Goal: Task Accomplishment & Management: Manage account settings

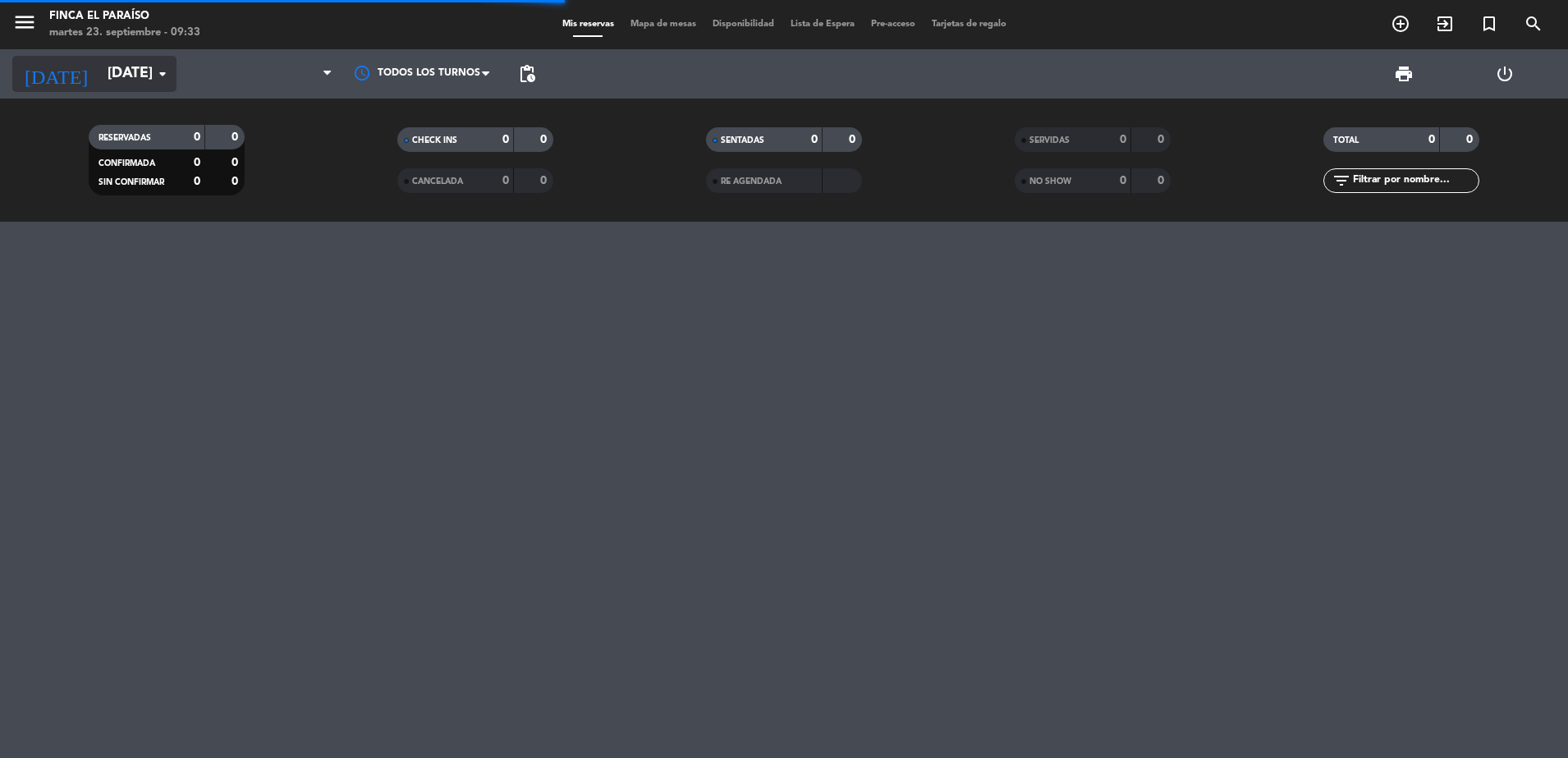
click at [100, 60] on input "[DATE]" at bounding box center [195, 73] width 191 height 33
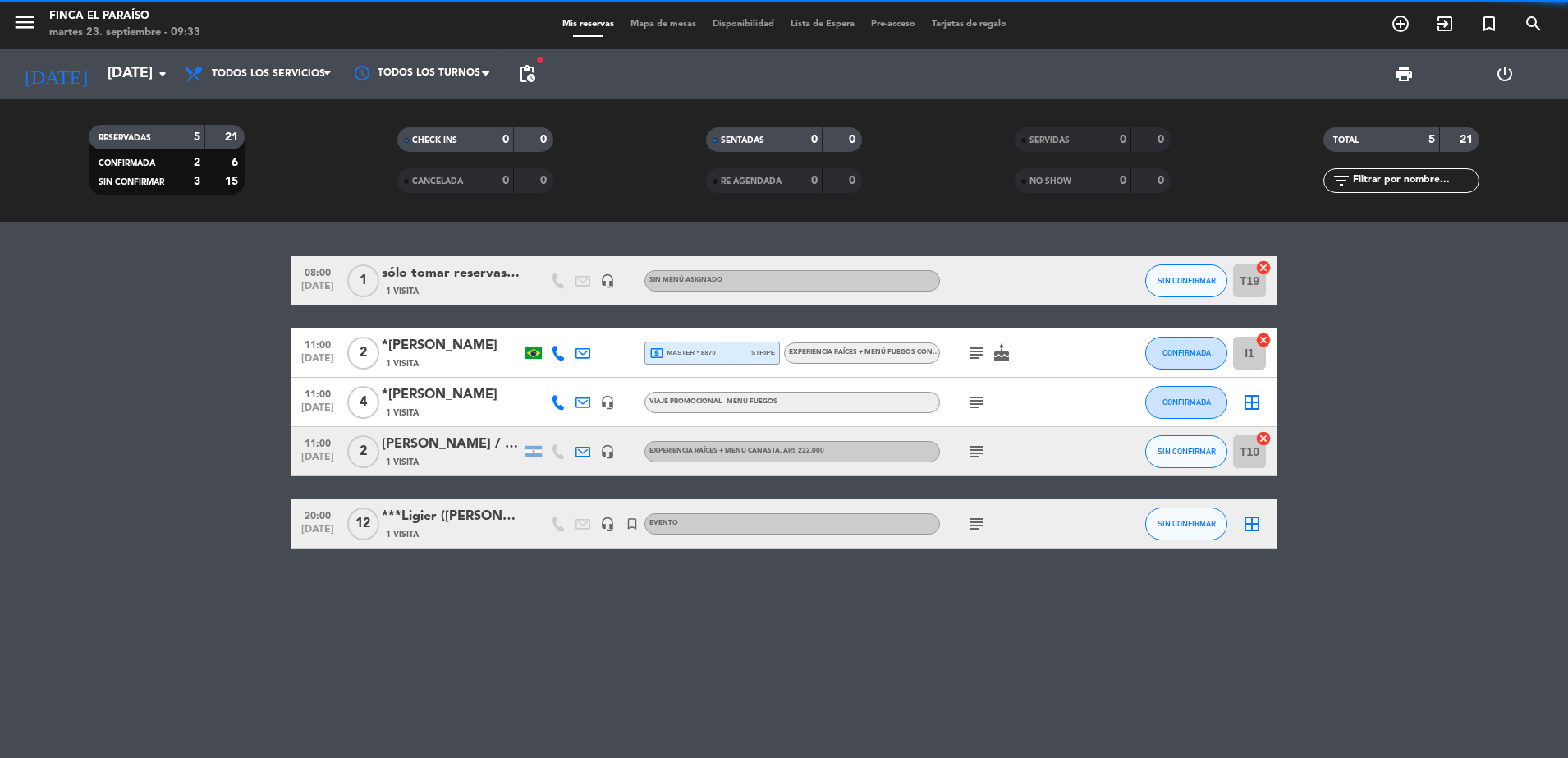
click at [144, 115] on div "RESERVADAS 5 21 CONFIRMADA 2 6 SIN CONFIRMAR 3 15" at bounding box center [167, 160] width 309 height 90
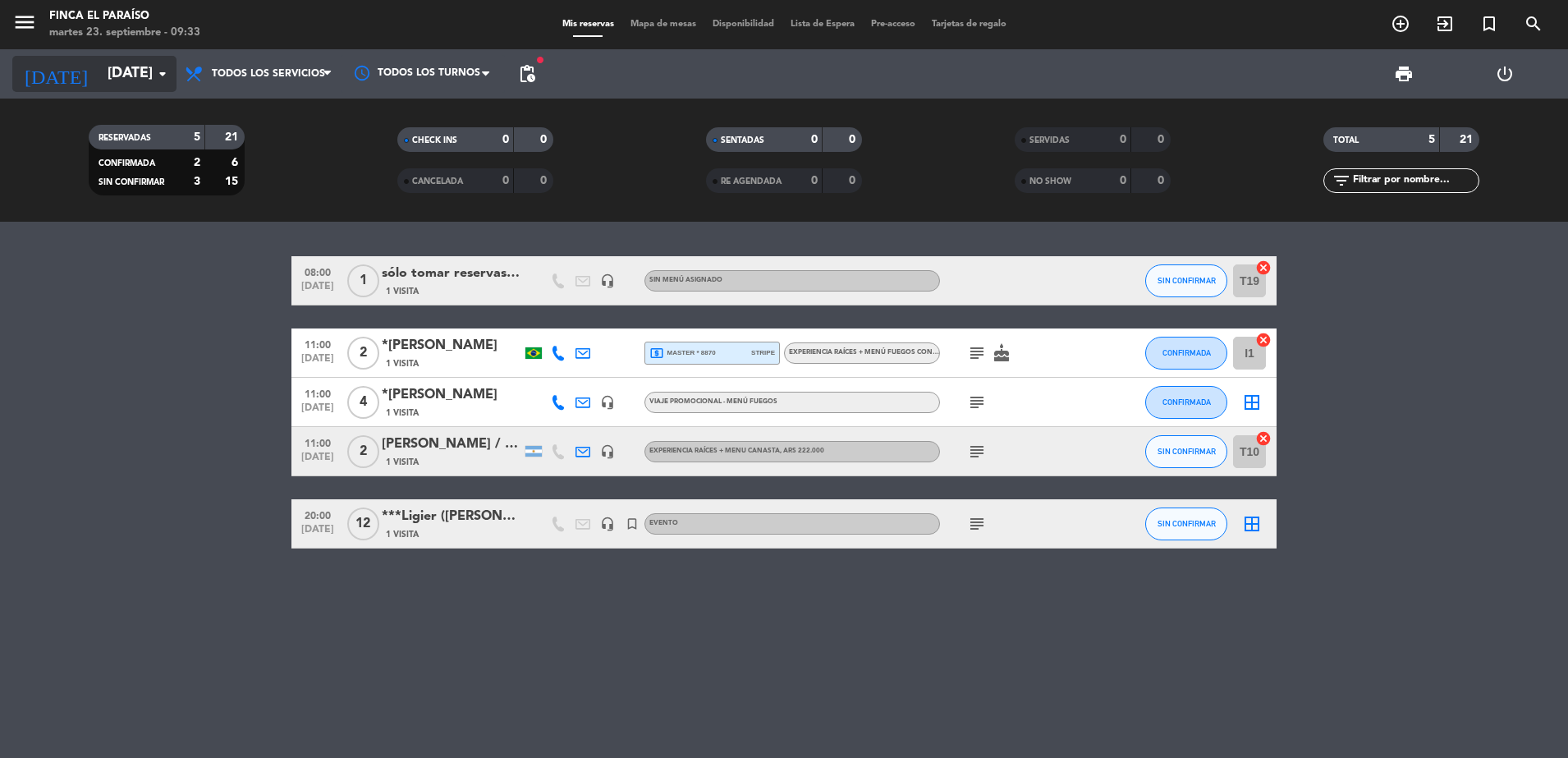
click at [137, 87] on input "[DATE]" at bounding box center [195, 73] width 191 height 33
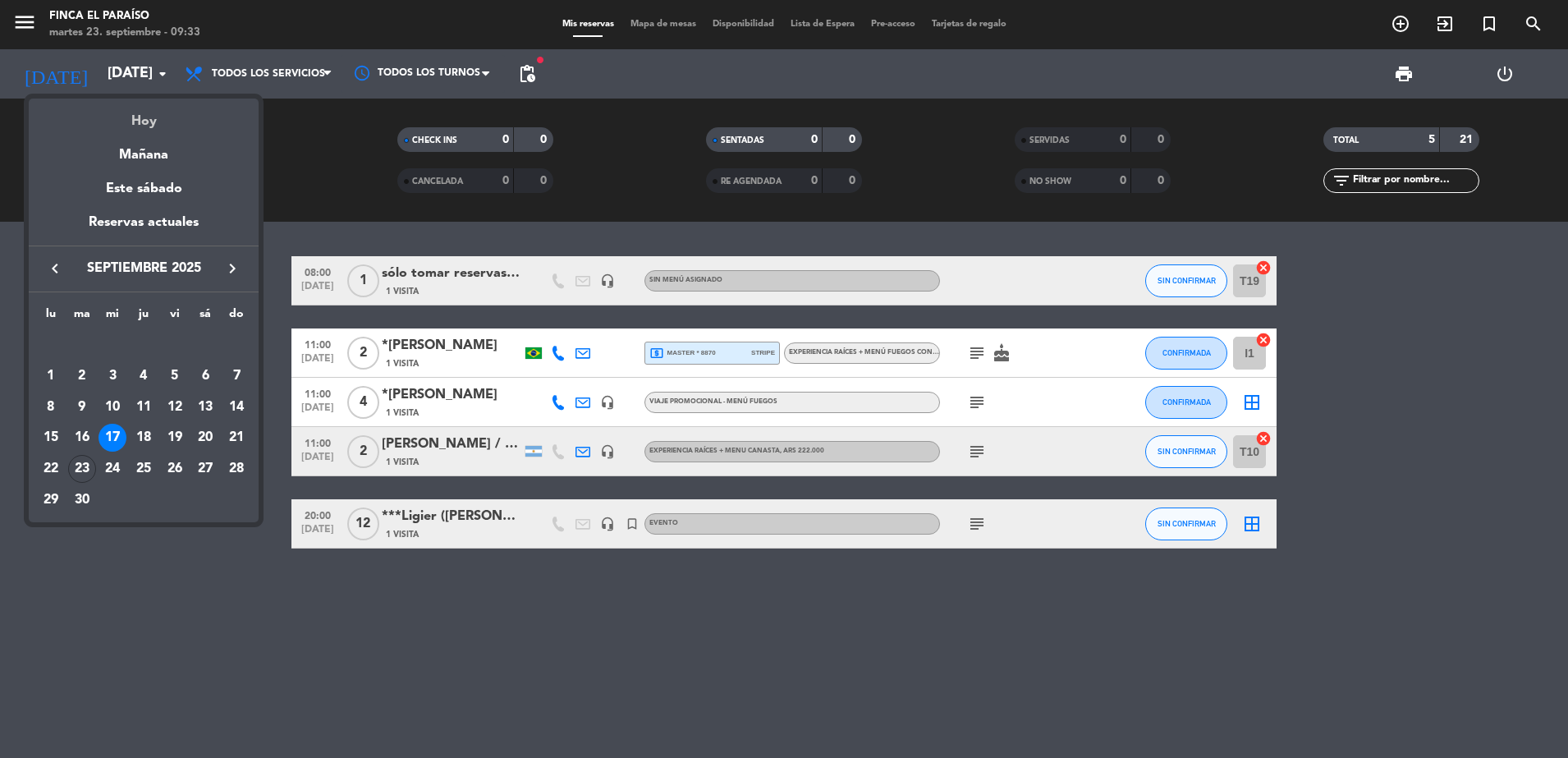
click at [141, 110] on div "Hoy" at bounding box center [144, 116] width 230 height 34
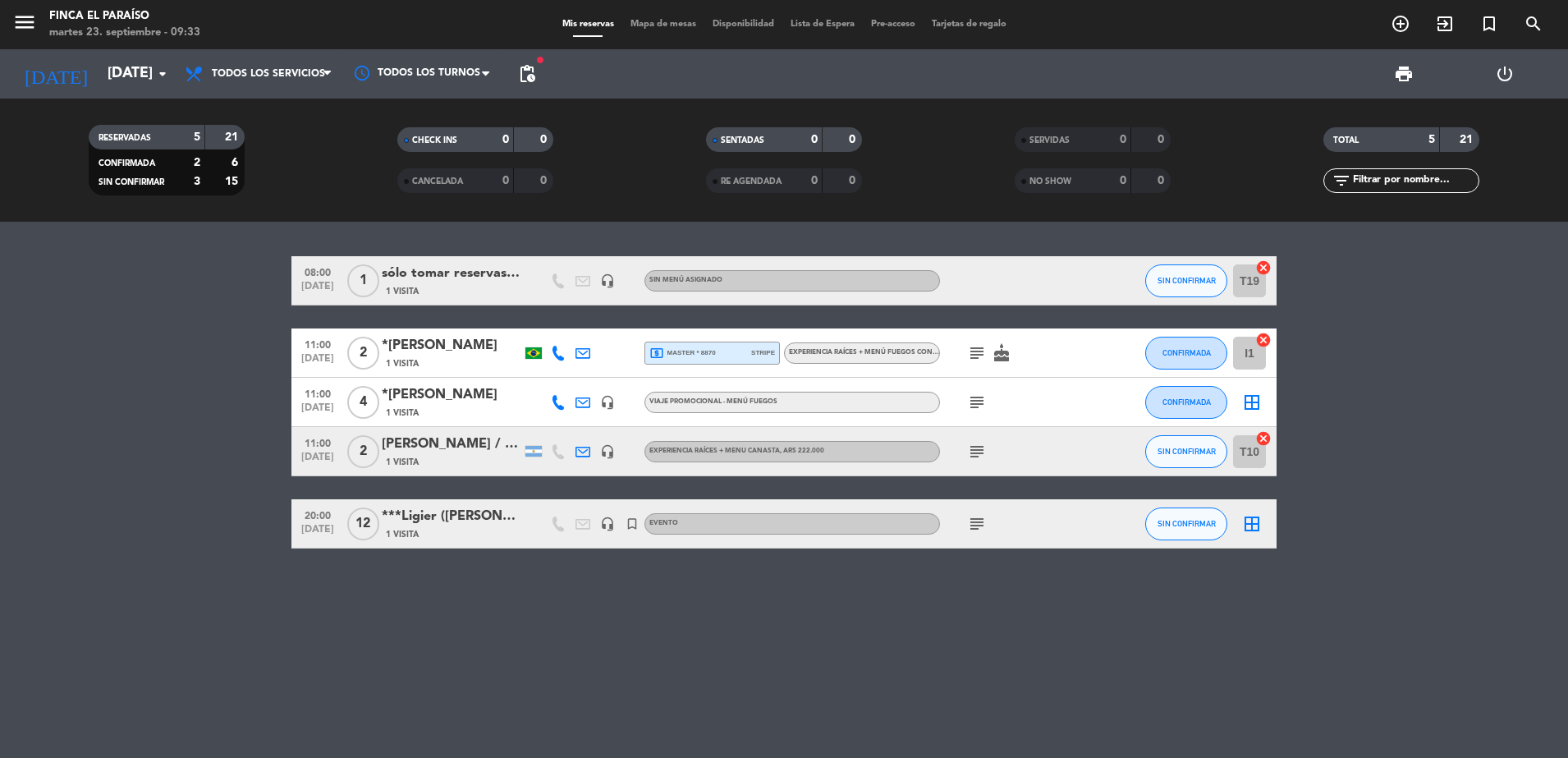
type input "[DATE]"
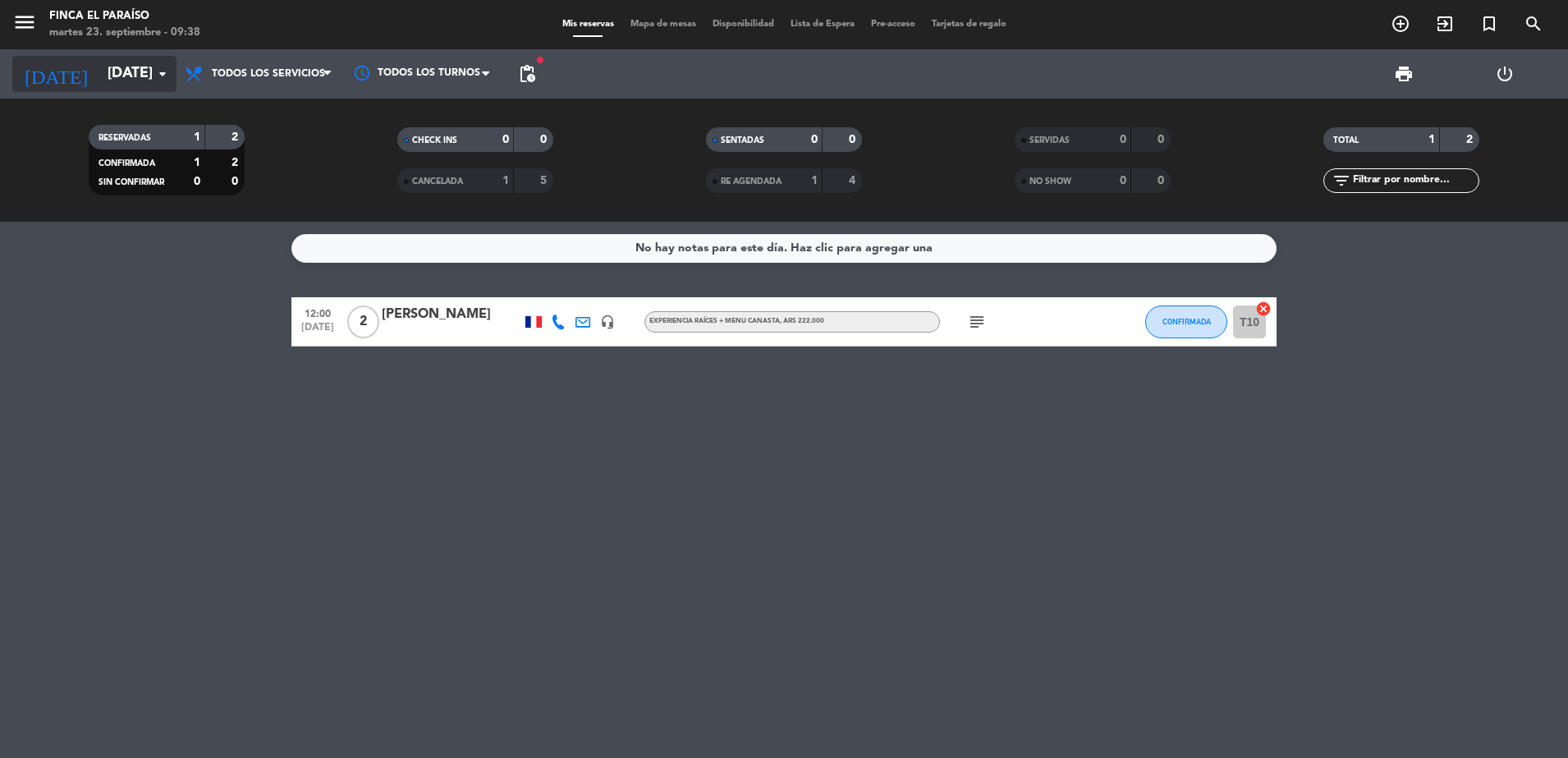
click at [119, 83] on input "[DATE]" at bounding box center [195, 73] width 191 height 33
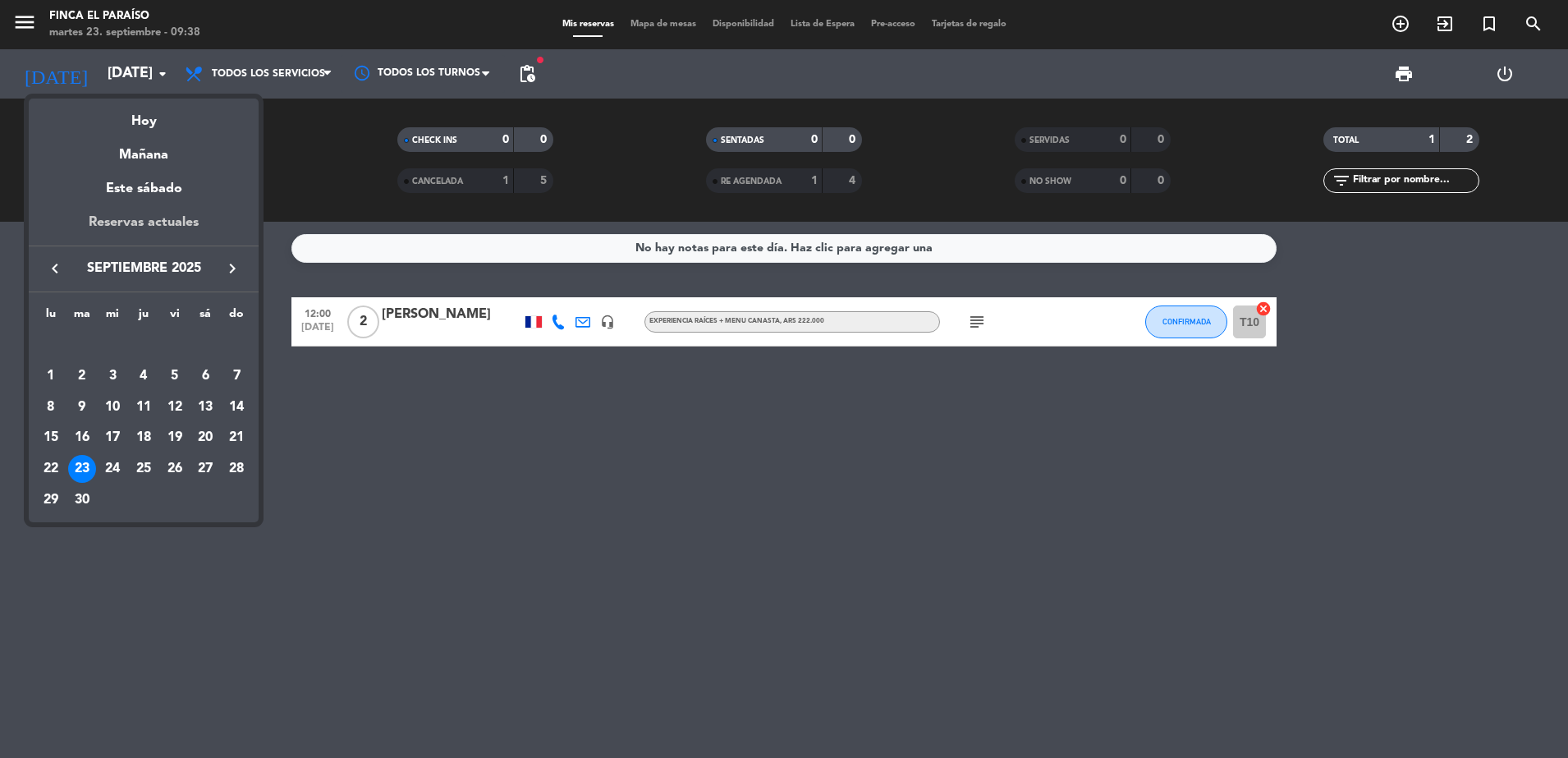
click at [118, 216] on div "Reservas actuales" at bounding box center [144, 229] width 230 height 34
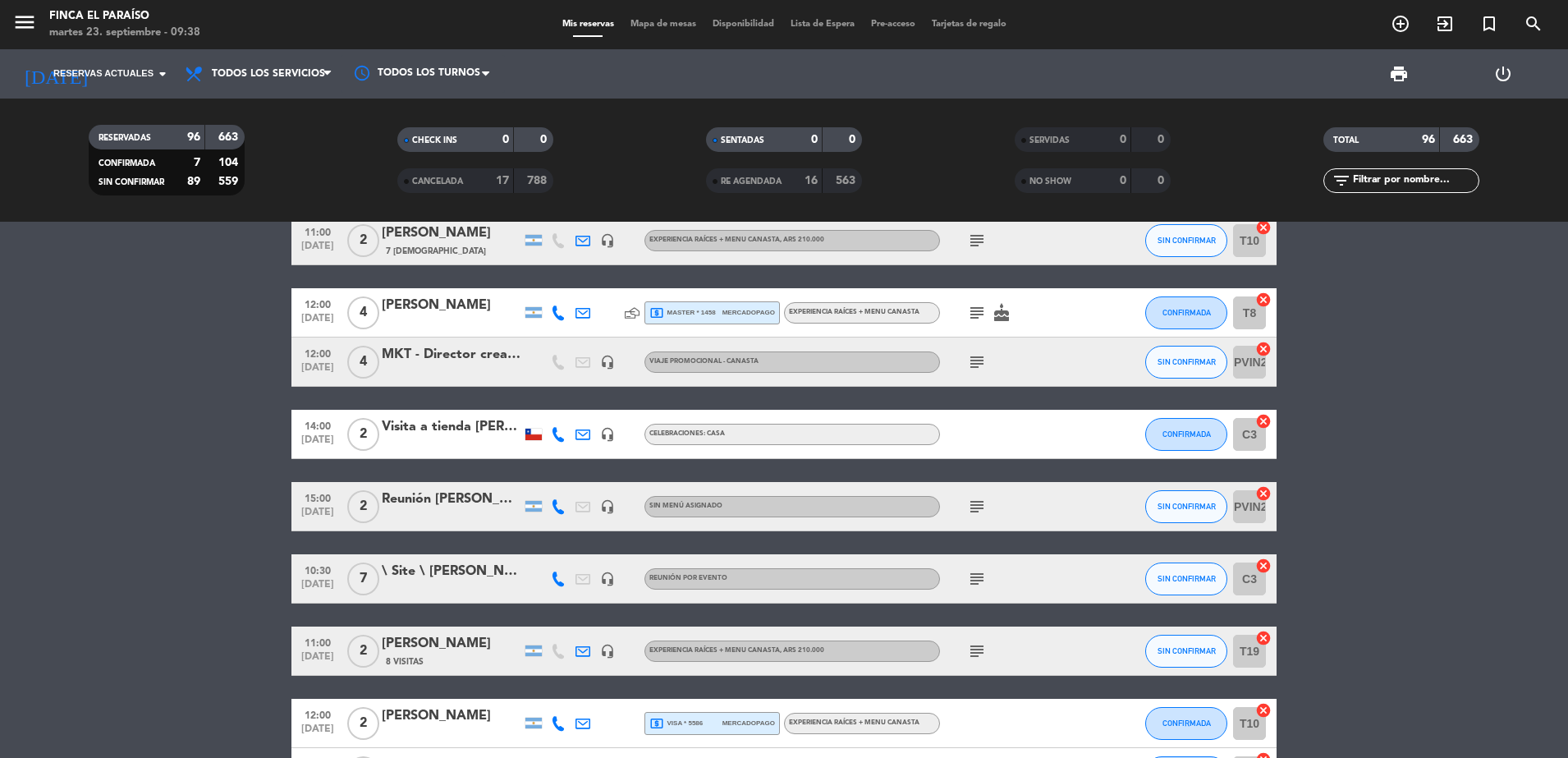
scroll to position [550, 0]
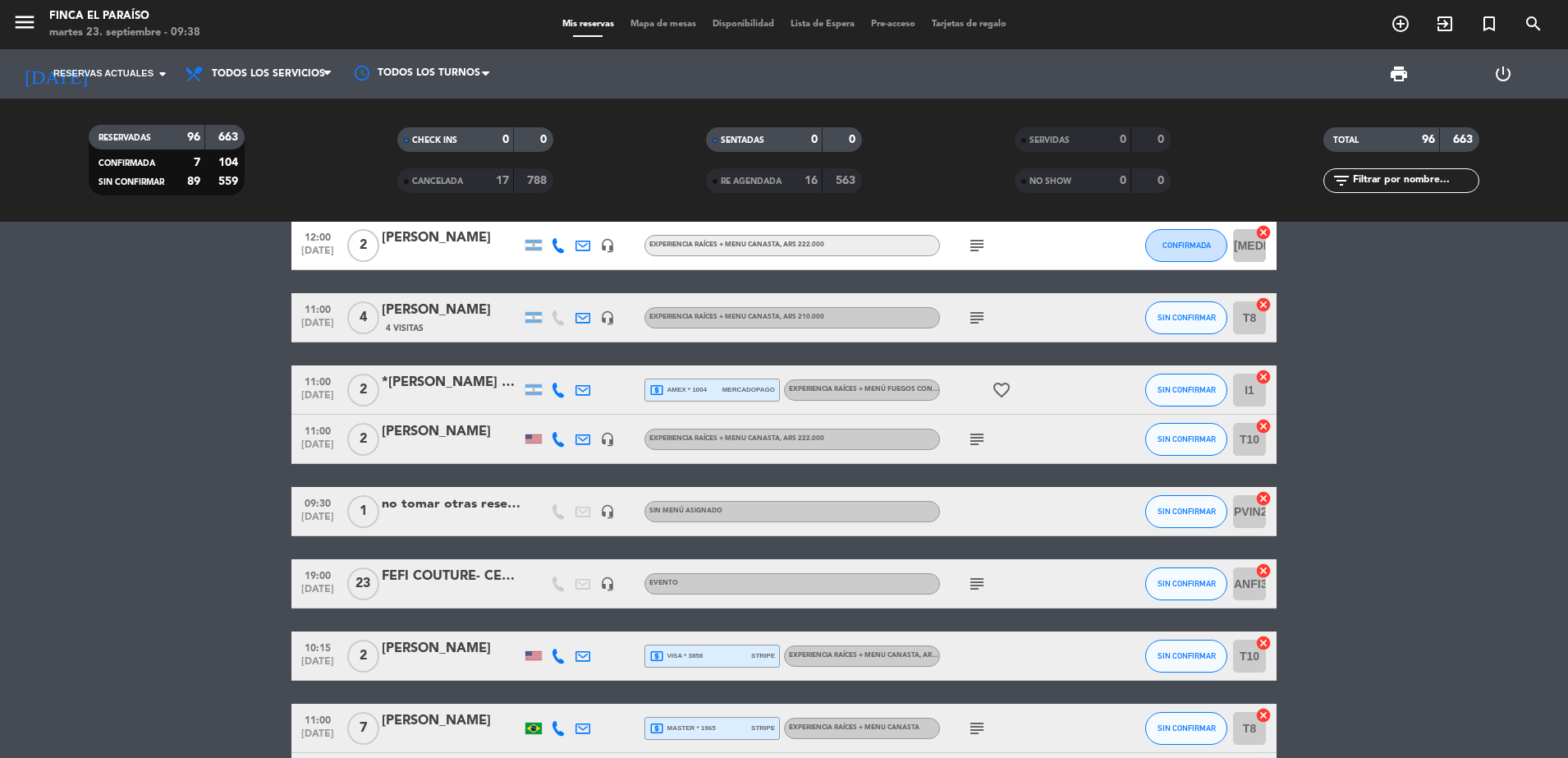
scroll to position [1116, 0]
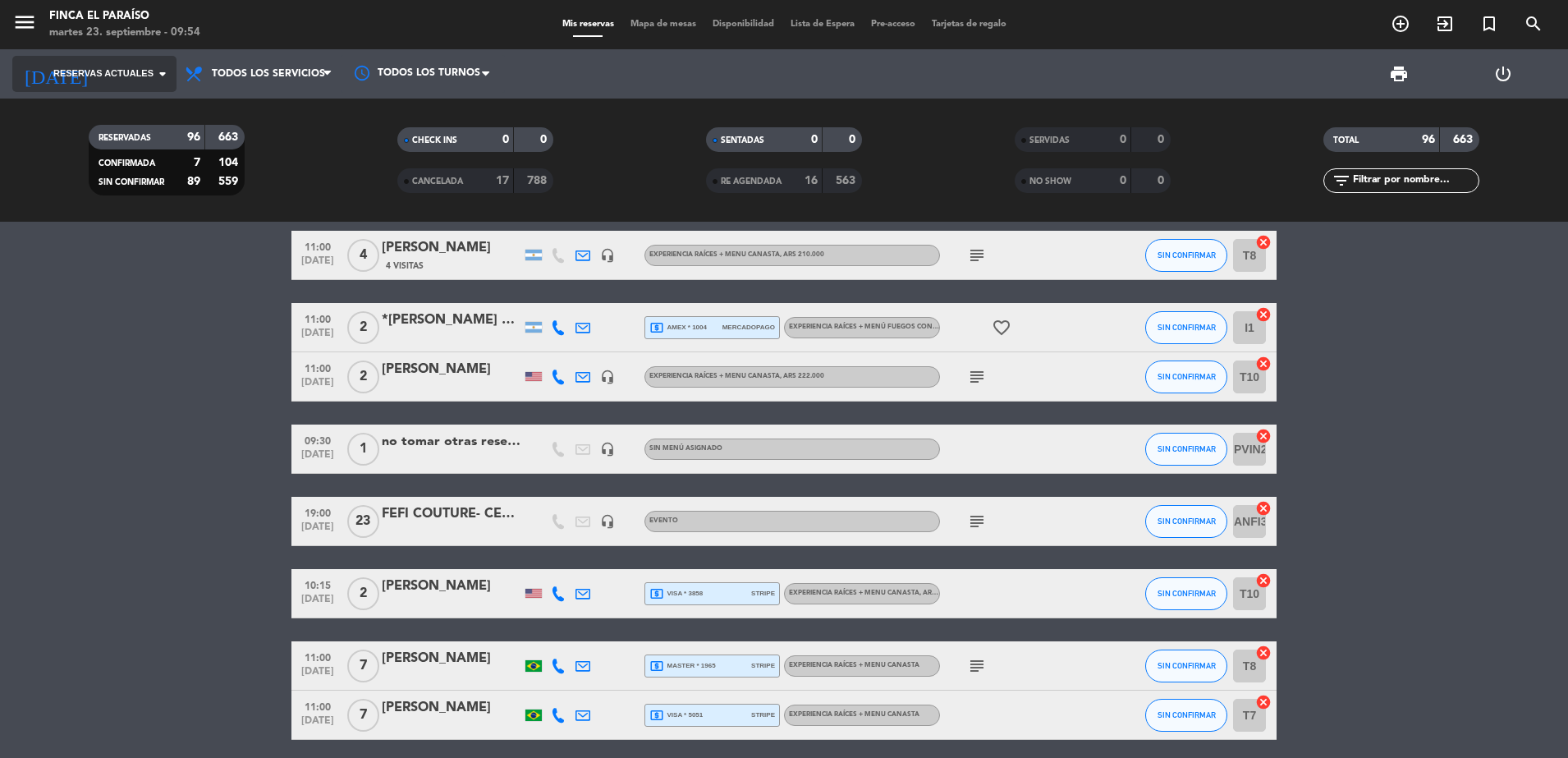
click at [140, 56] on div "[DATE] Reservas actuales arrow_drop_down" at bounding box center [94, 73] width 164 height 36
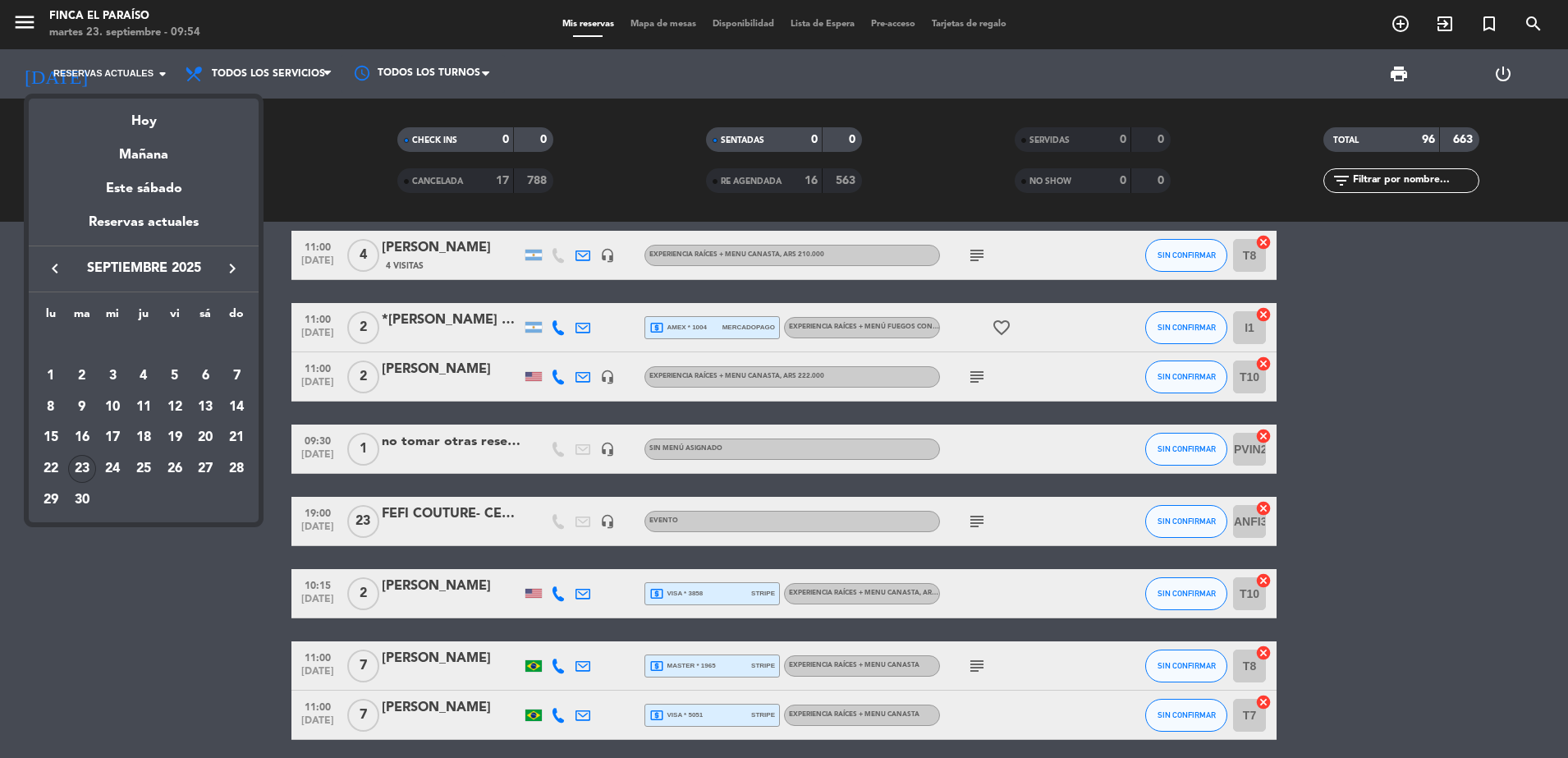
click at [234, 268] on icon "keyboard_arrow_right" at bounding box center [232, 268] width 19 height 19
click at [110, 380] on div "1" at bounding box center [113, 376] width 28 height 28
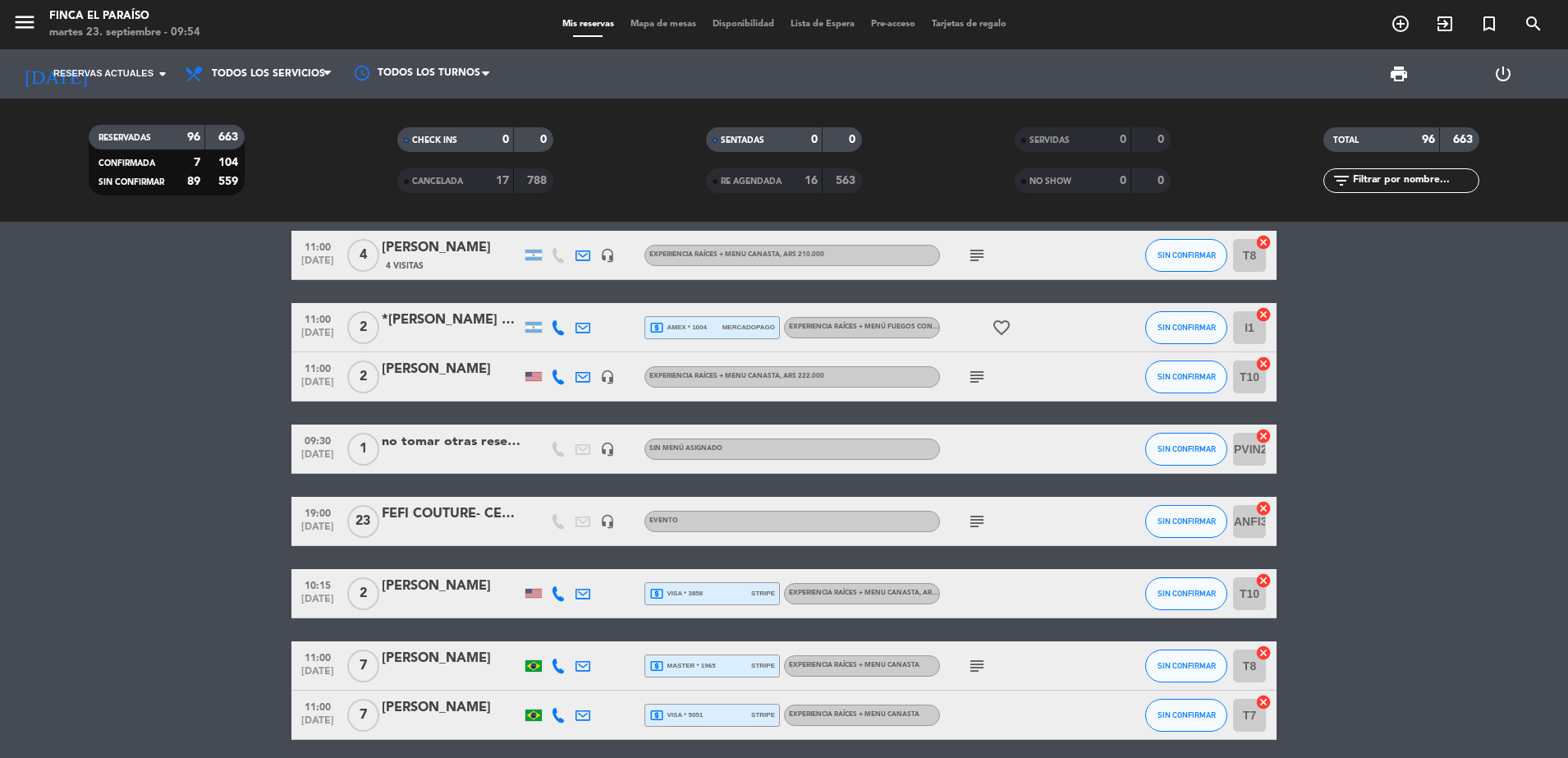
type input "[DATE]"
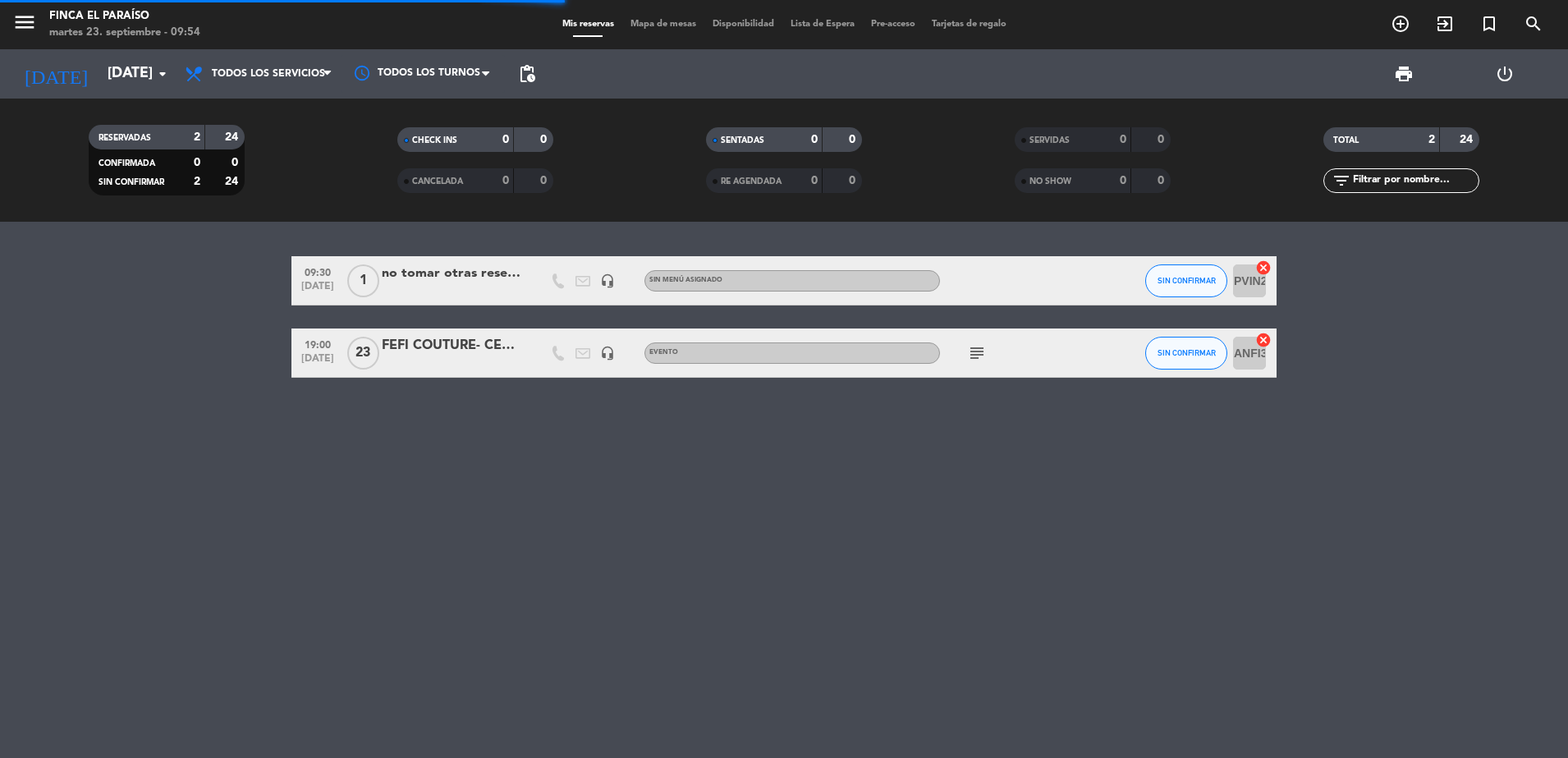
scroll to position [0, 0]
click at [416, 342] on div "FEFI COUTURE- CENA" at bounding box center [452, 346] width 139 height 21
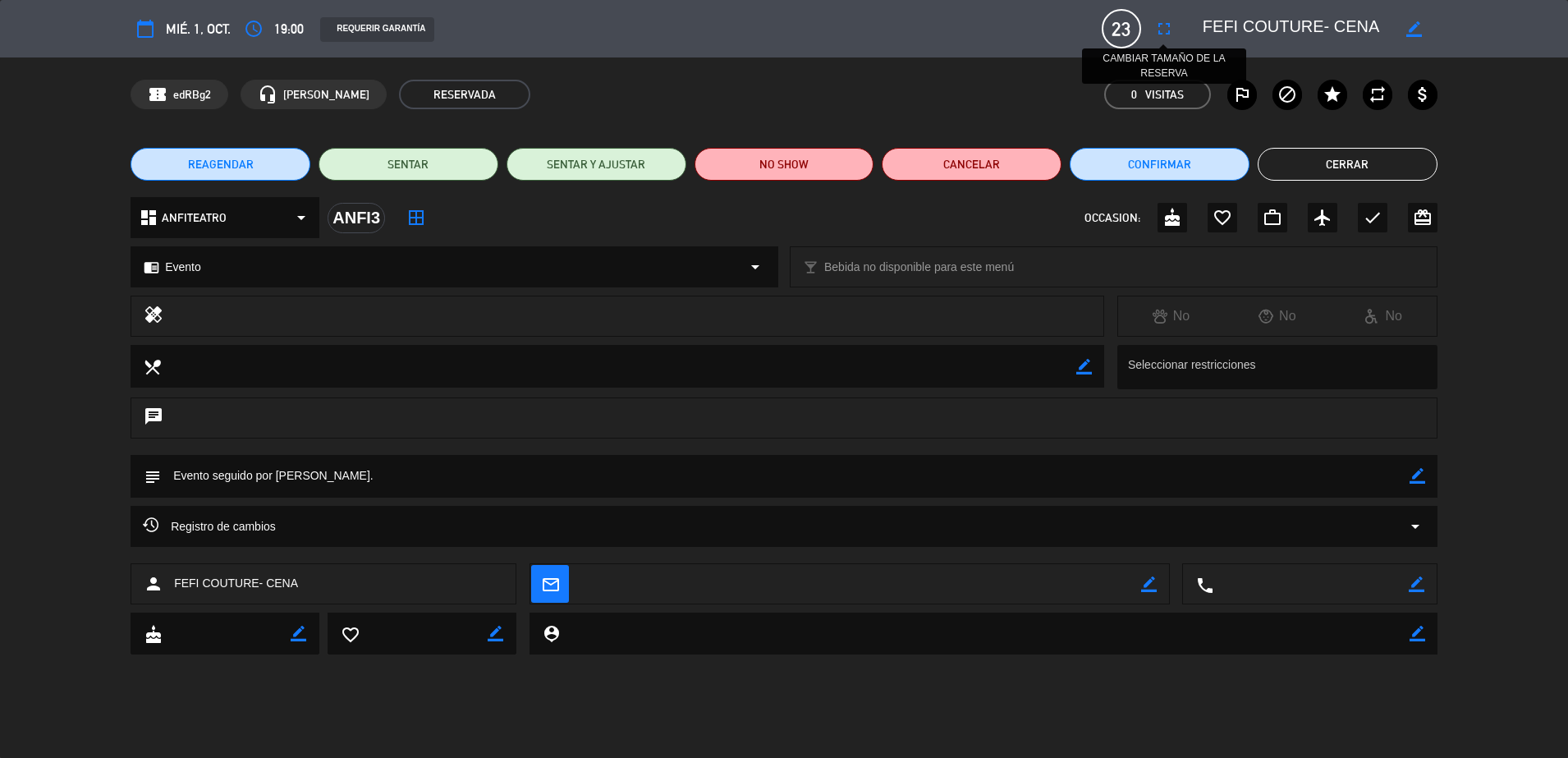
click at [1155, 32] on icon "fullscreen" at bounding box center [1164, 28] width 19 height 19
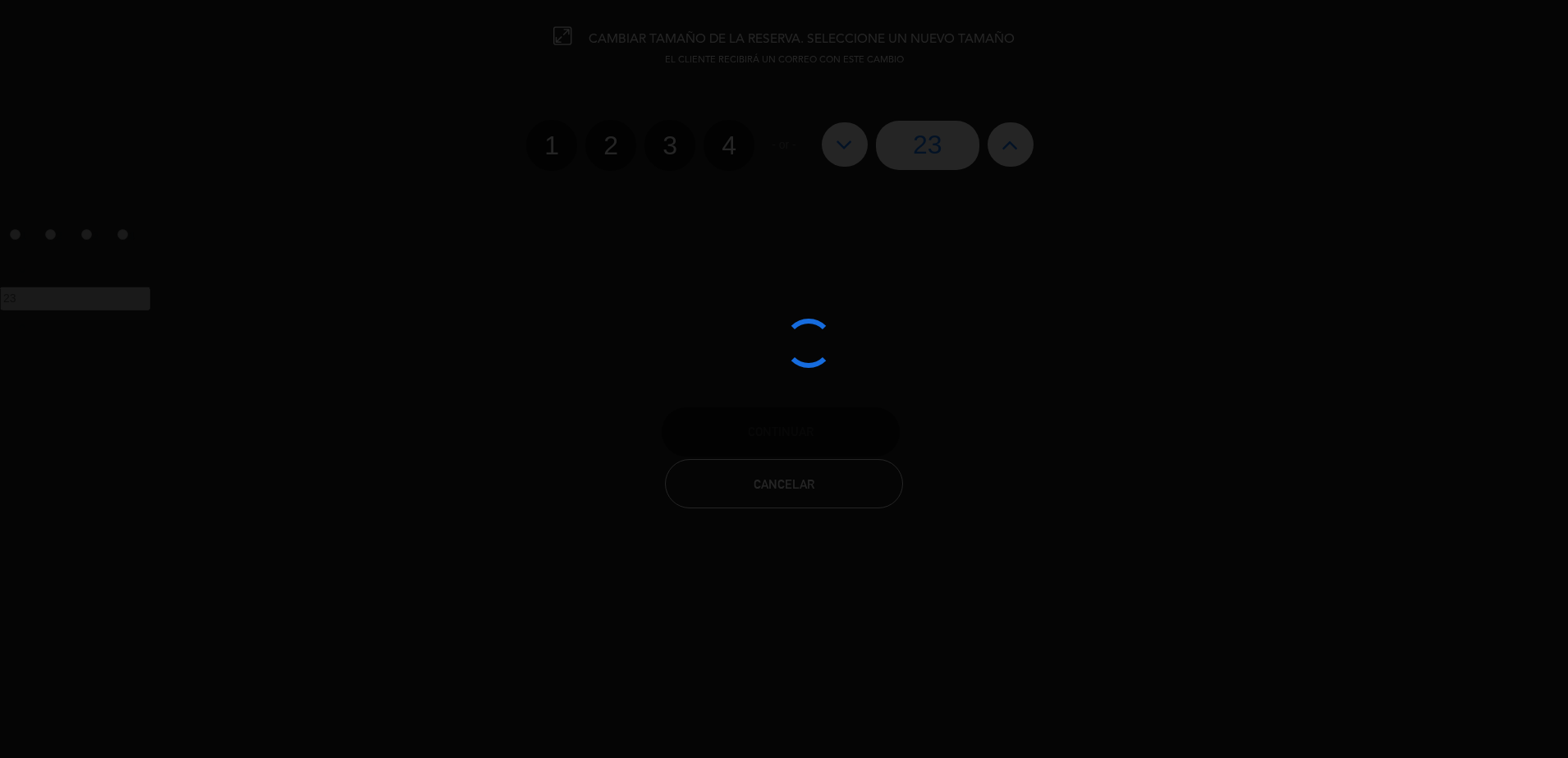
click at [1009, 140] on edit-booking-info-modal "CAMBIAR TAMAÑO DE LA RESERVA. SELECCIONE UN NUEVO TAMAÑO EL CLIENTE RECIBIRÁ UN…" at bounding box center [784, 379] width 1568 height 758
click at [1009, 140] on icon at bounding box center [1010, 145] width 18 height 26
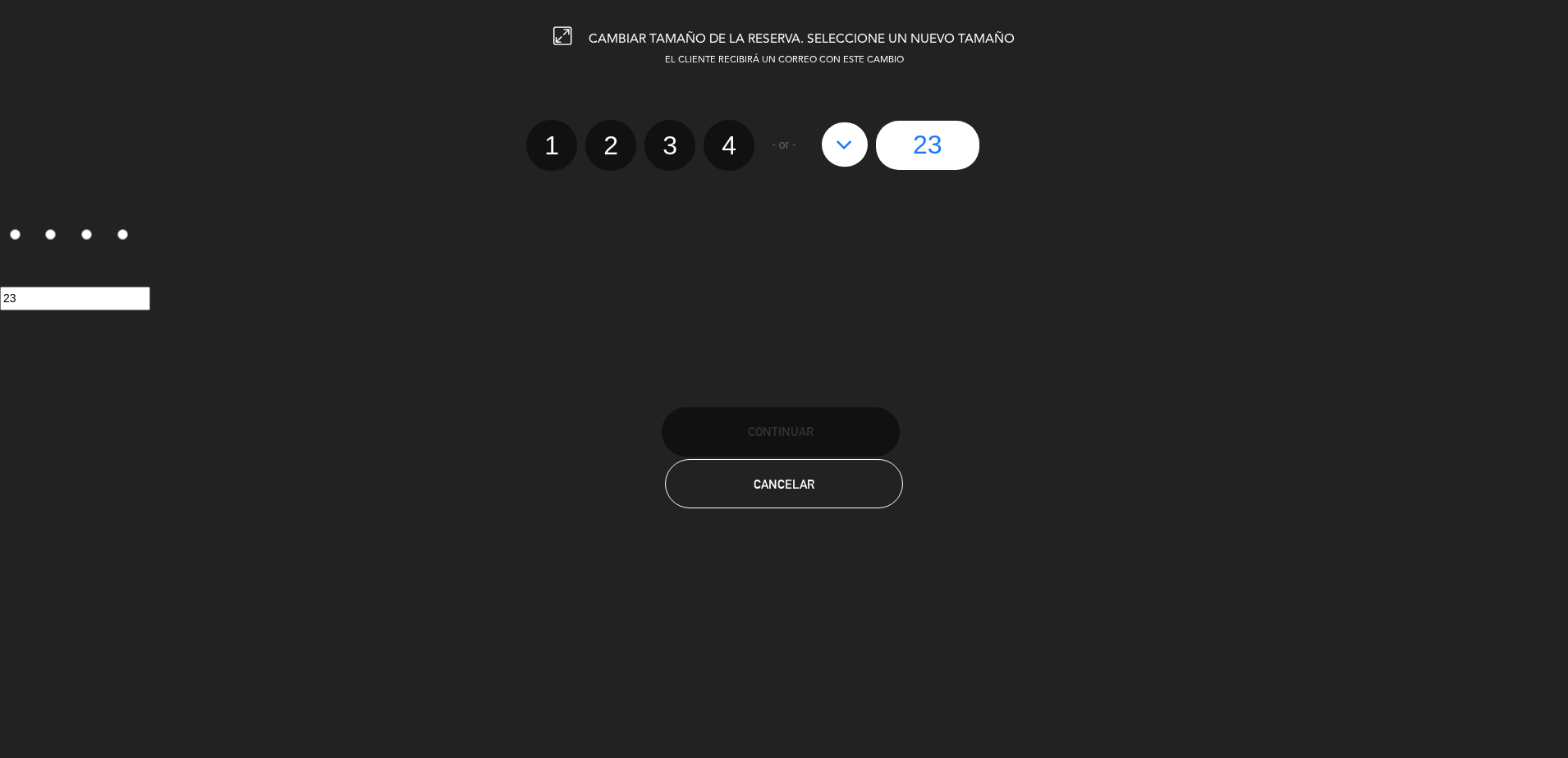
click at [1009, 140] on div "23" at bounding box center [927, 146] width 229 height 49
click at [791, 495] on button "Cancelar" at bounding box center [784, 484] width 238 height 49
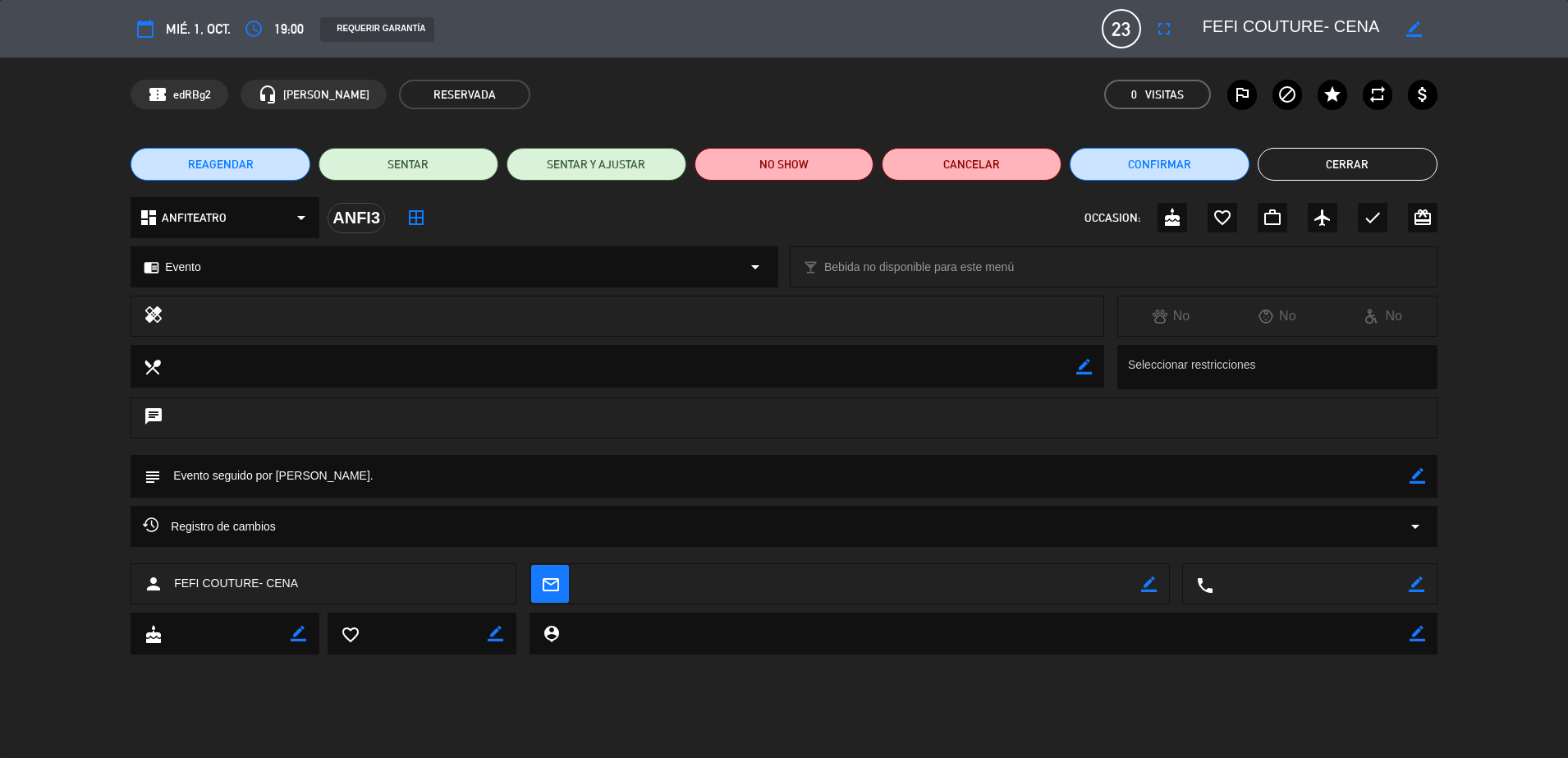
click at [1424, 481] on icon "border_color" at bounding box center [1418, 476] width 16 height 16
click at [1310, 483] on textarea at bounding box center [784, 476] width 1249 height 41
type textarea "E"
type textarea "Son [DEMOGRAPHIC_DATA] personas, GRUPO SANTANDER. 2 invitadas"
click at [1414, 481] on icon at bounding box center [1418, 476] width 16 height 16
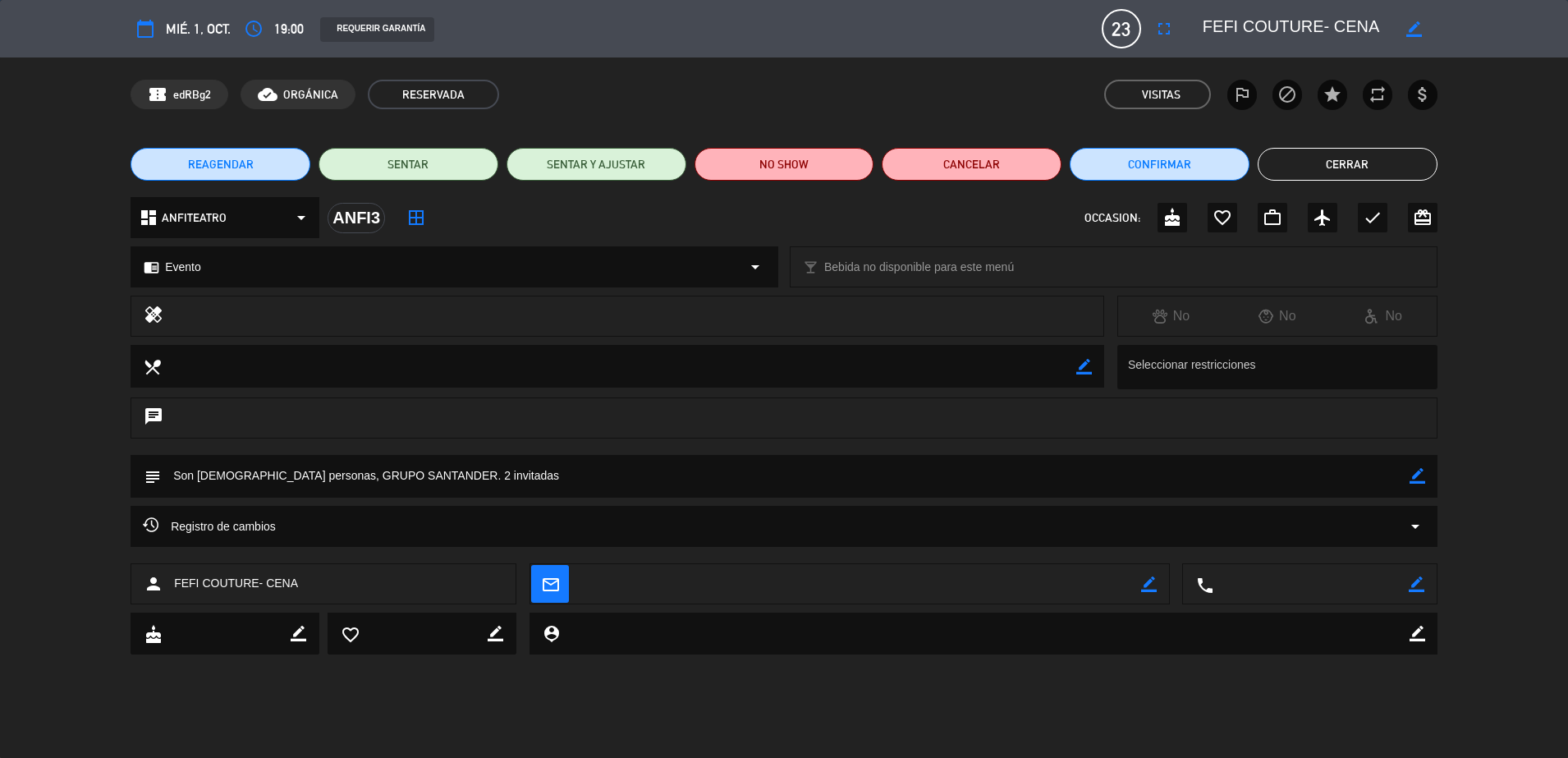
click at [643, 264] on div "chrome_reader_mode Evento arrow_drop_down" at bounding box center [454, 266] width 646 height 40
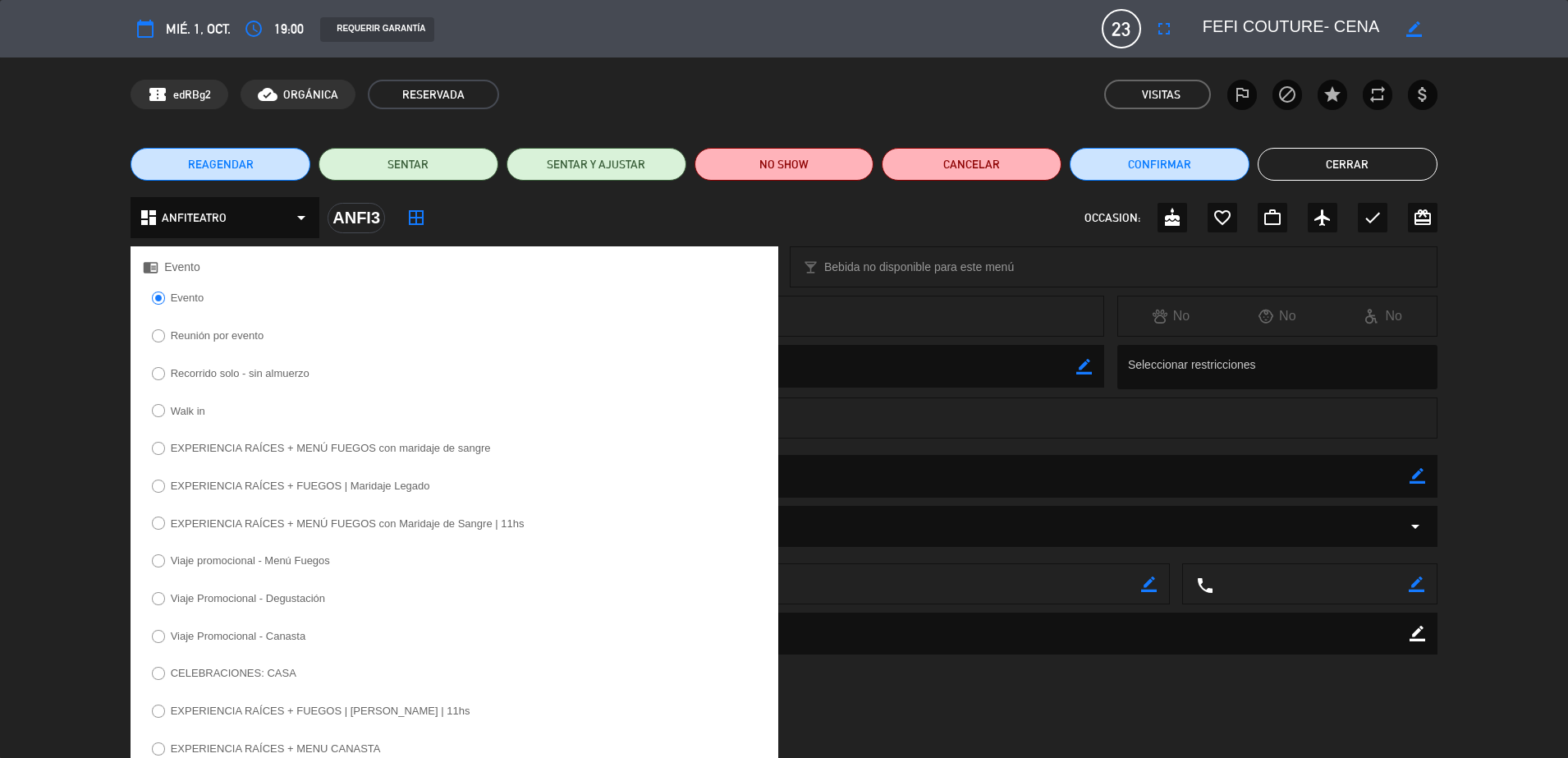
click at [395, 522] on label "EXPERIENCIA RAÍCES + MENÚ FUEGOS con Maridaje de Sangre | 11hs" at bounding box center [348, 523] width 354 height 11
select select
click at [150, 306] on label "Evento" at bounding box center [177, 301] width 69 height 26
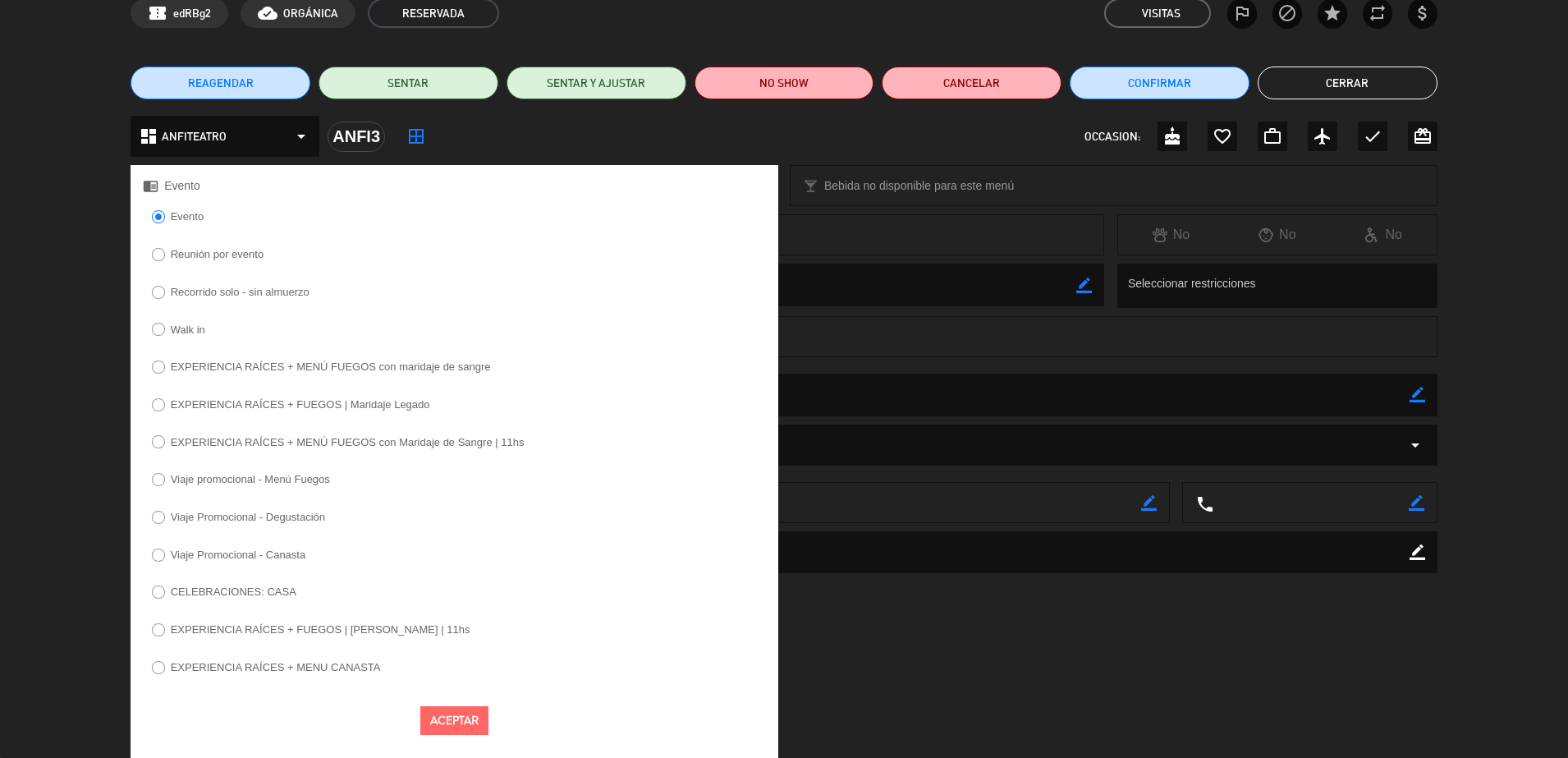
click at [441, 718] on button "Aceptar" at bounding box center [454, 720] width 68 height 29
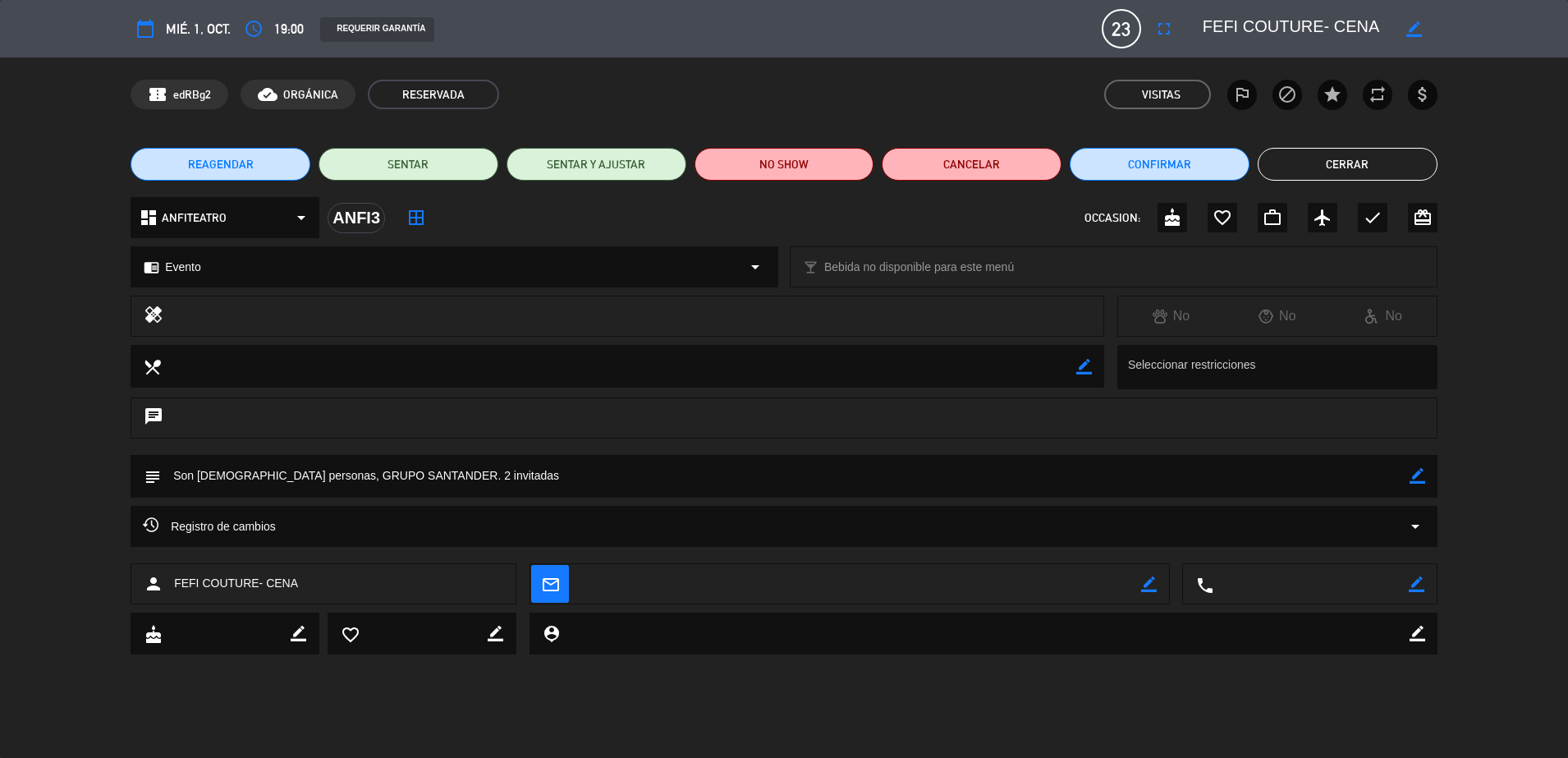
scroll to position [0, 0]
click at [1128, 33] on span "23" at bounding box center [1122, 28] width 40 height 40
click at [1163, 29] on icon "fullscreen" at bounding box center [1164, 28] width 19 height 19
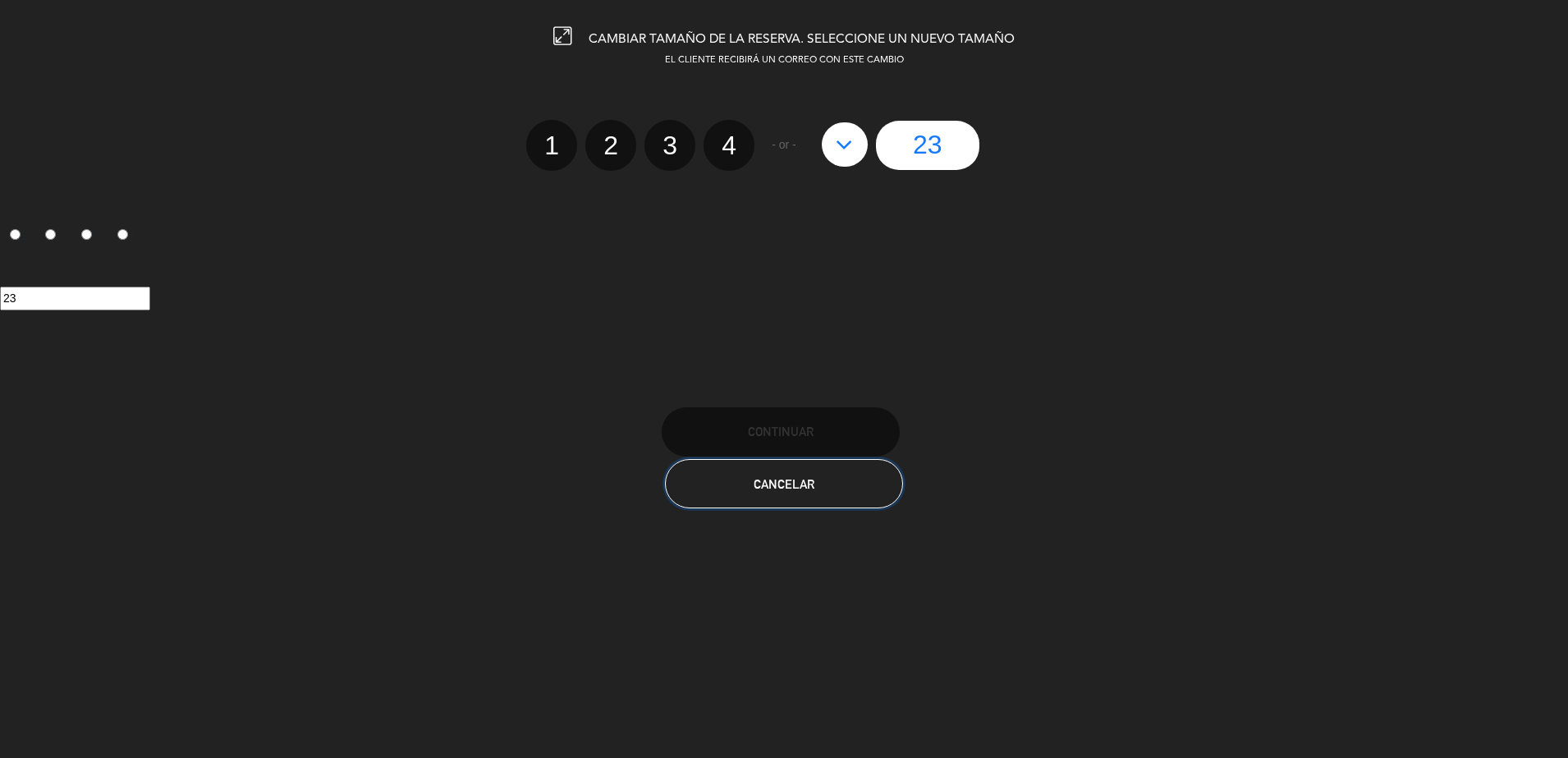
click at [789, 482] on span "Cancelar" at bounding box center [784, 484] width 61 height 14
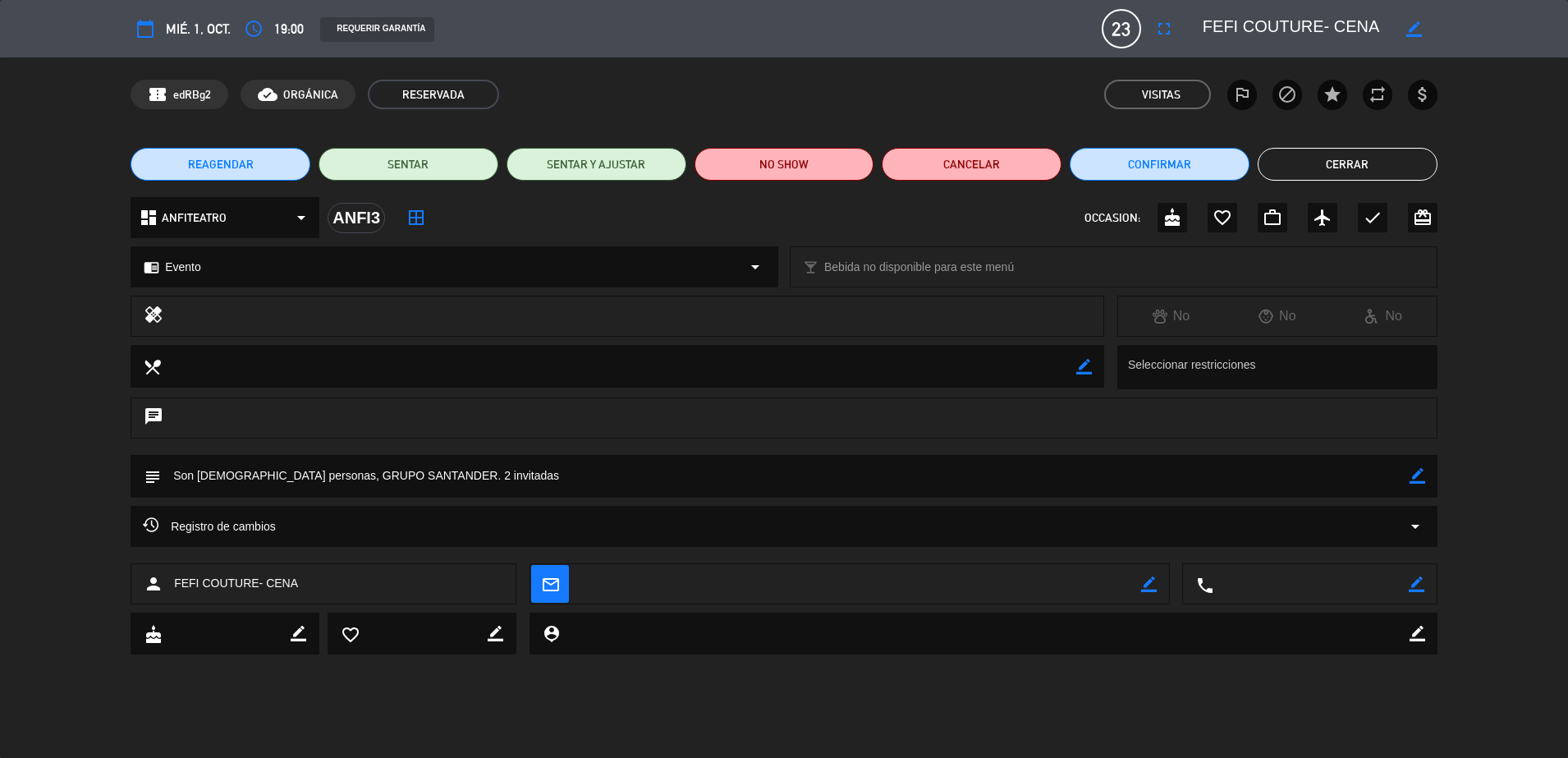
click at [1339, 161] on button "Cerrar" at bounding box center [1348, 164] width 180 height 33
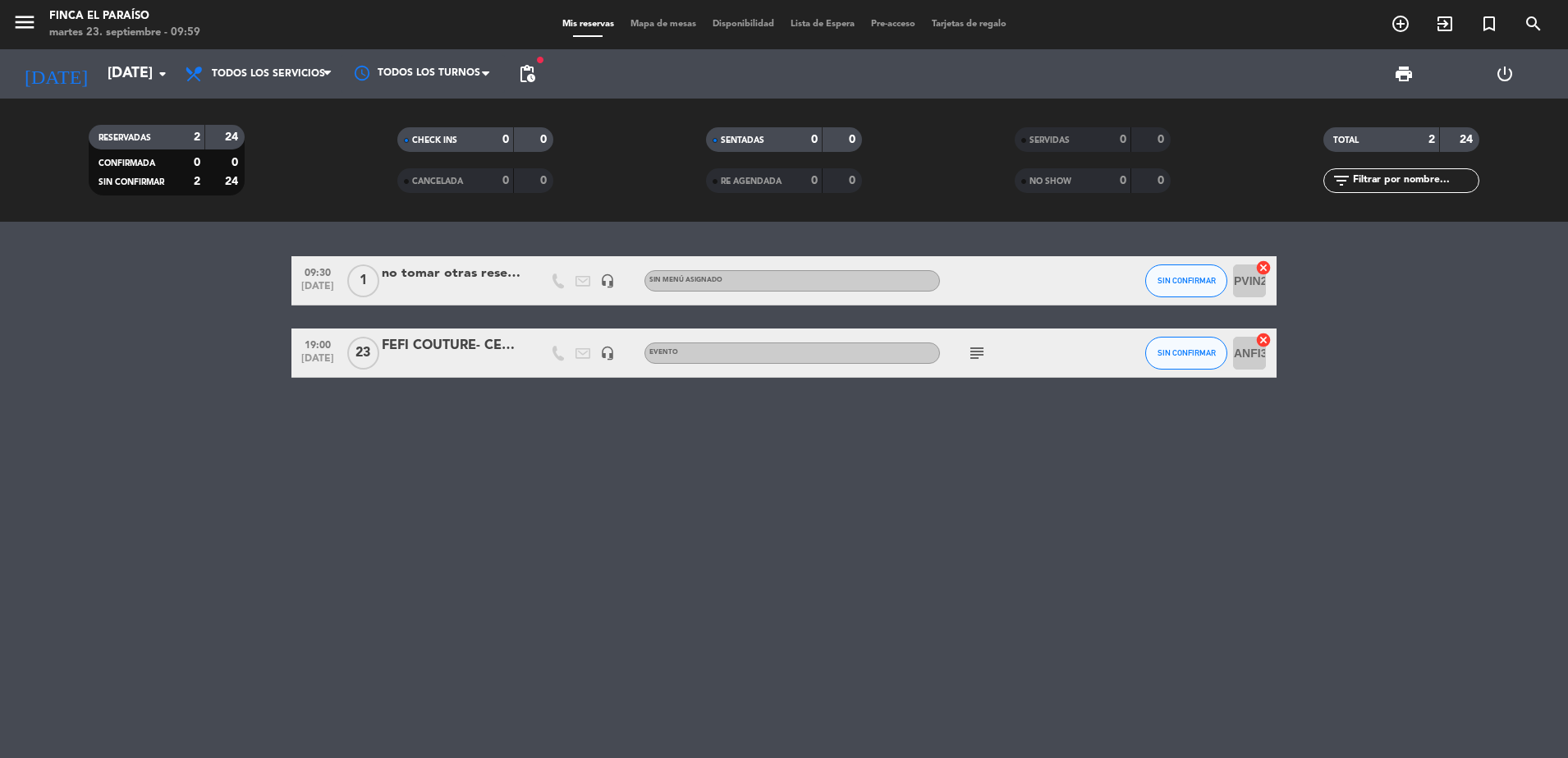
click at [473, 347] on div "FEFI COUTURE- CENA" at bounding box center [452, 346] width 139 height 21
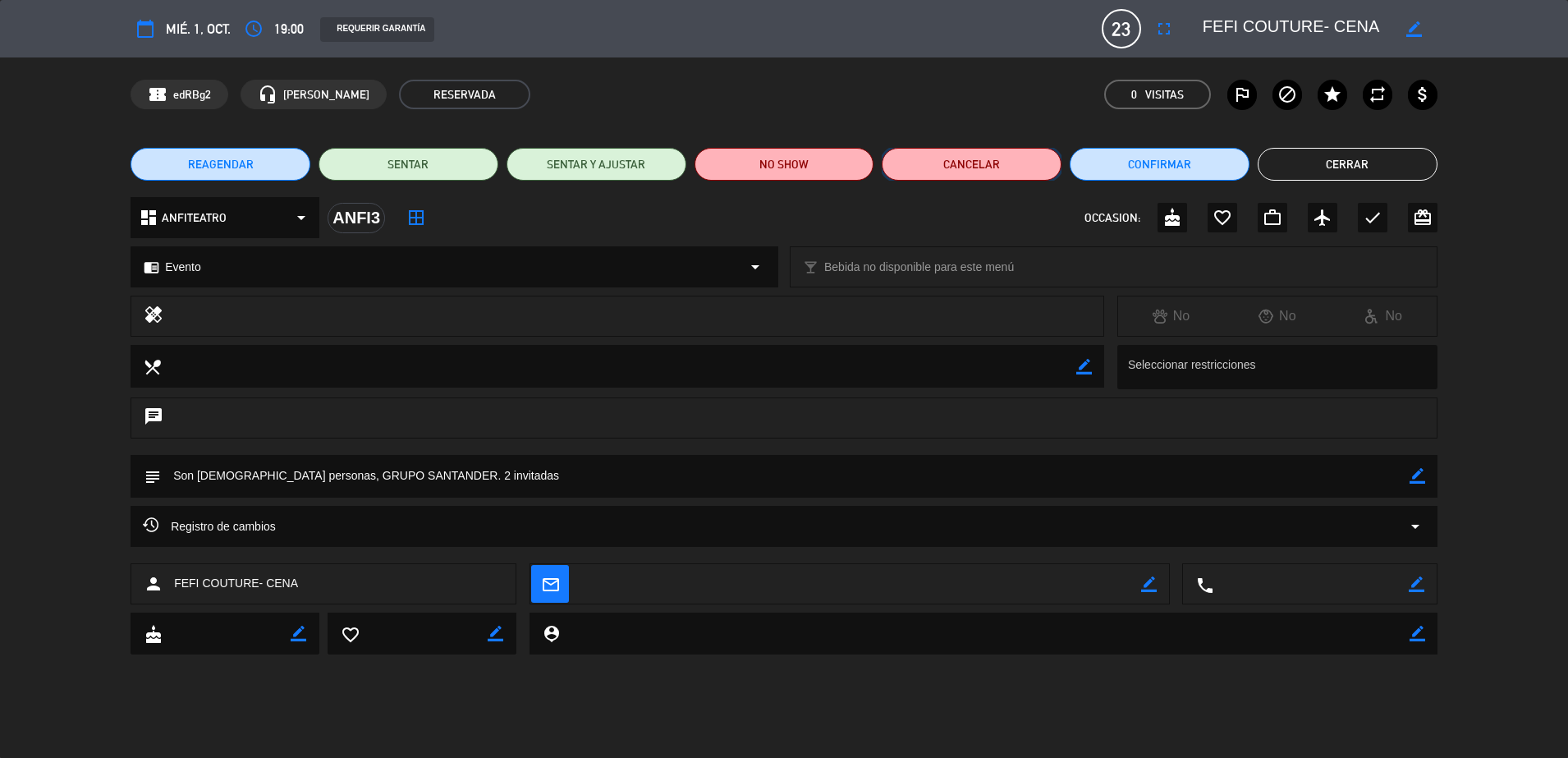
click at [969, 161] on button "Cancelar" at bounding box center [972, 164] width 180 height 33
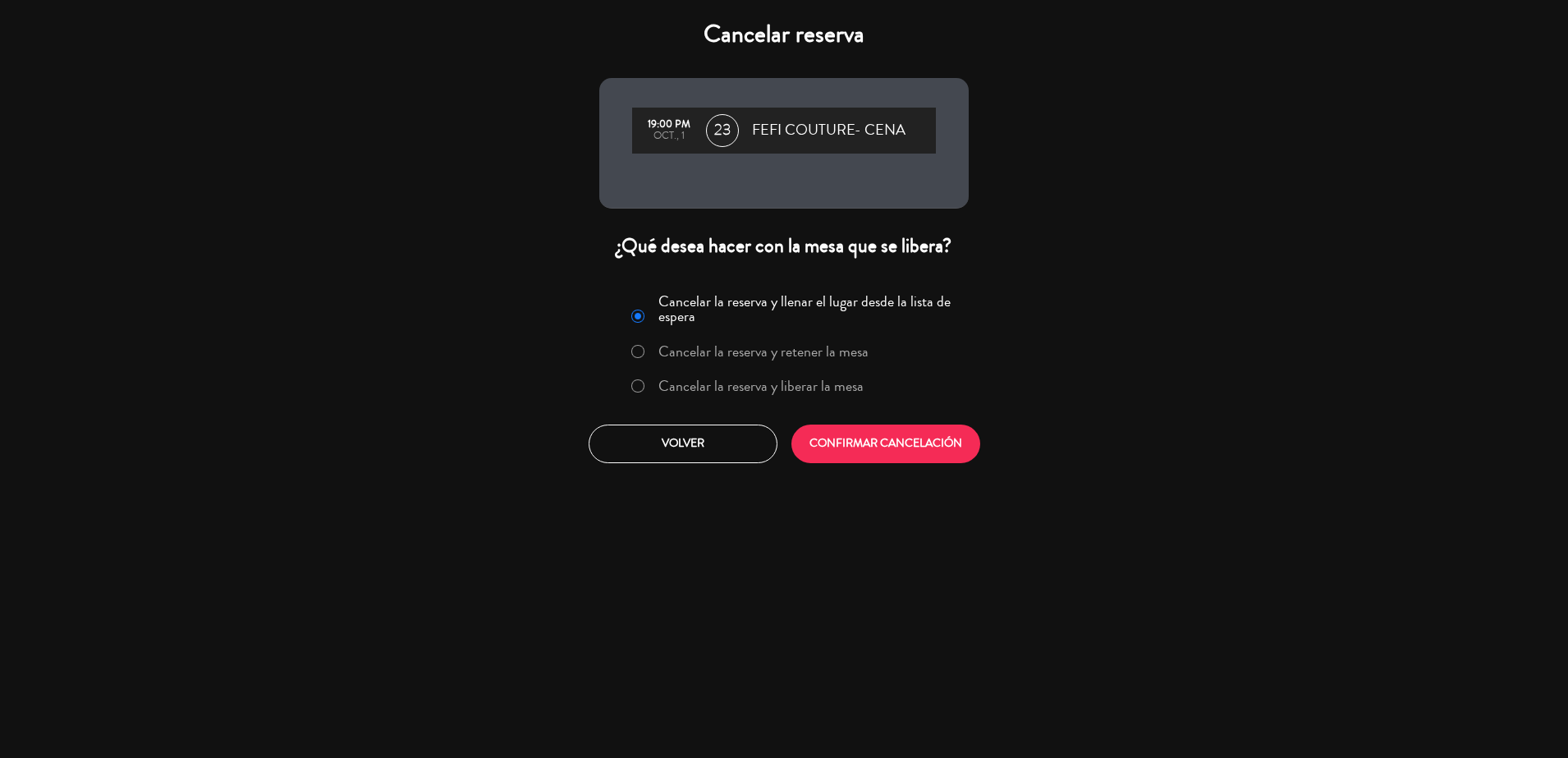
click at [653, 395] on label "Cancelar la reserva y liberar la mesa" at bounding box center [746, 387] width 250 height 30
drag, startPoint x: 867, startPoint y: 453, endPoint x: 854, endPoint y: 452, distance: 13.0
click at [854, 452] on button "CONFIRMAR CANCELACIÓN" at bounding box center [886, 444] width 189 height 39
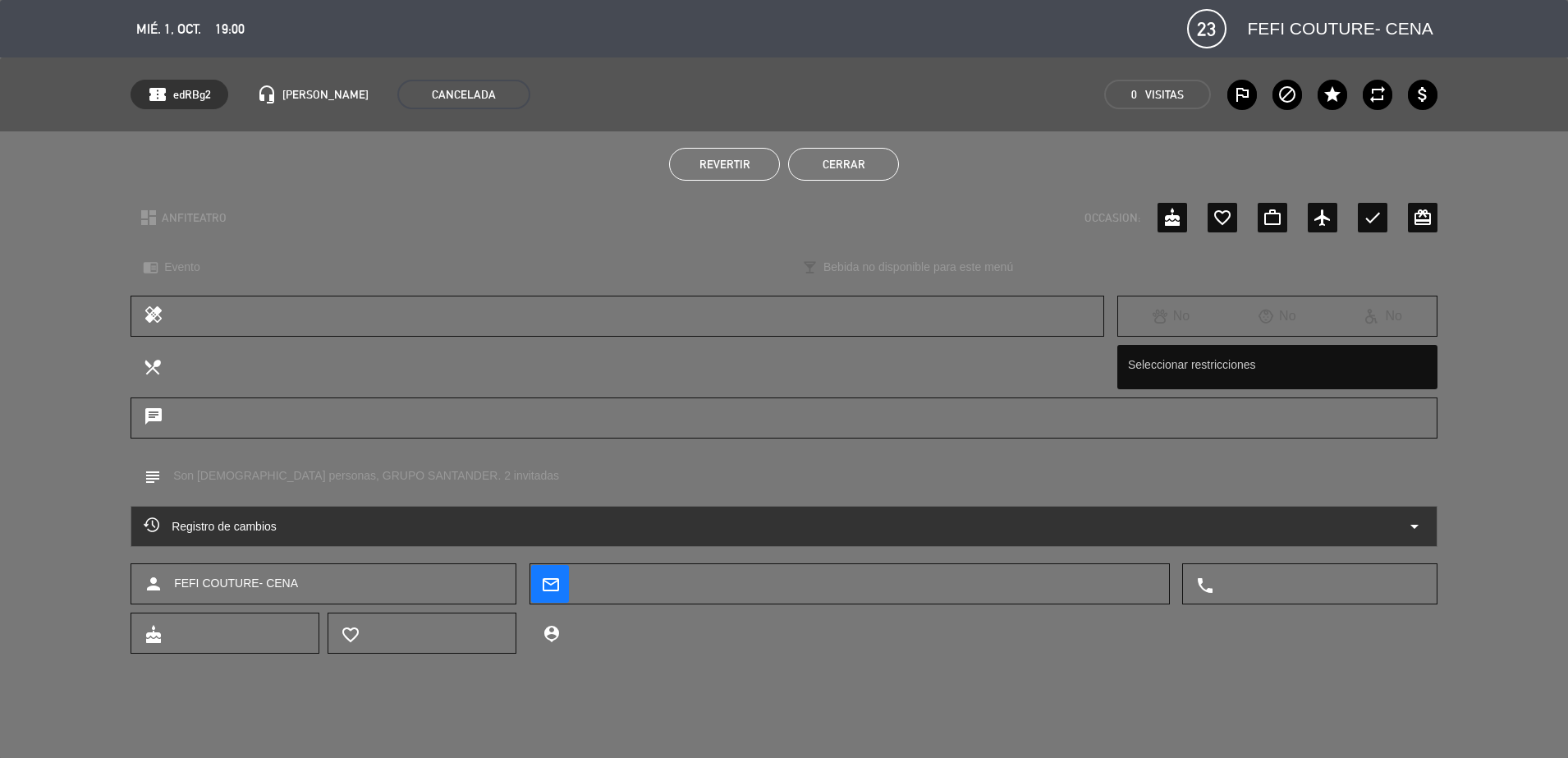
click at [822, 157] on button "Cerrar" at bounding box center [844, 164] width 111 height 33
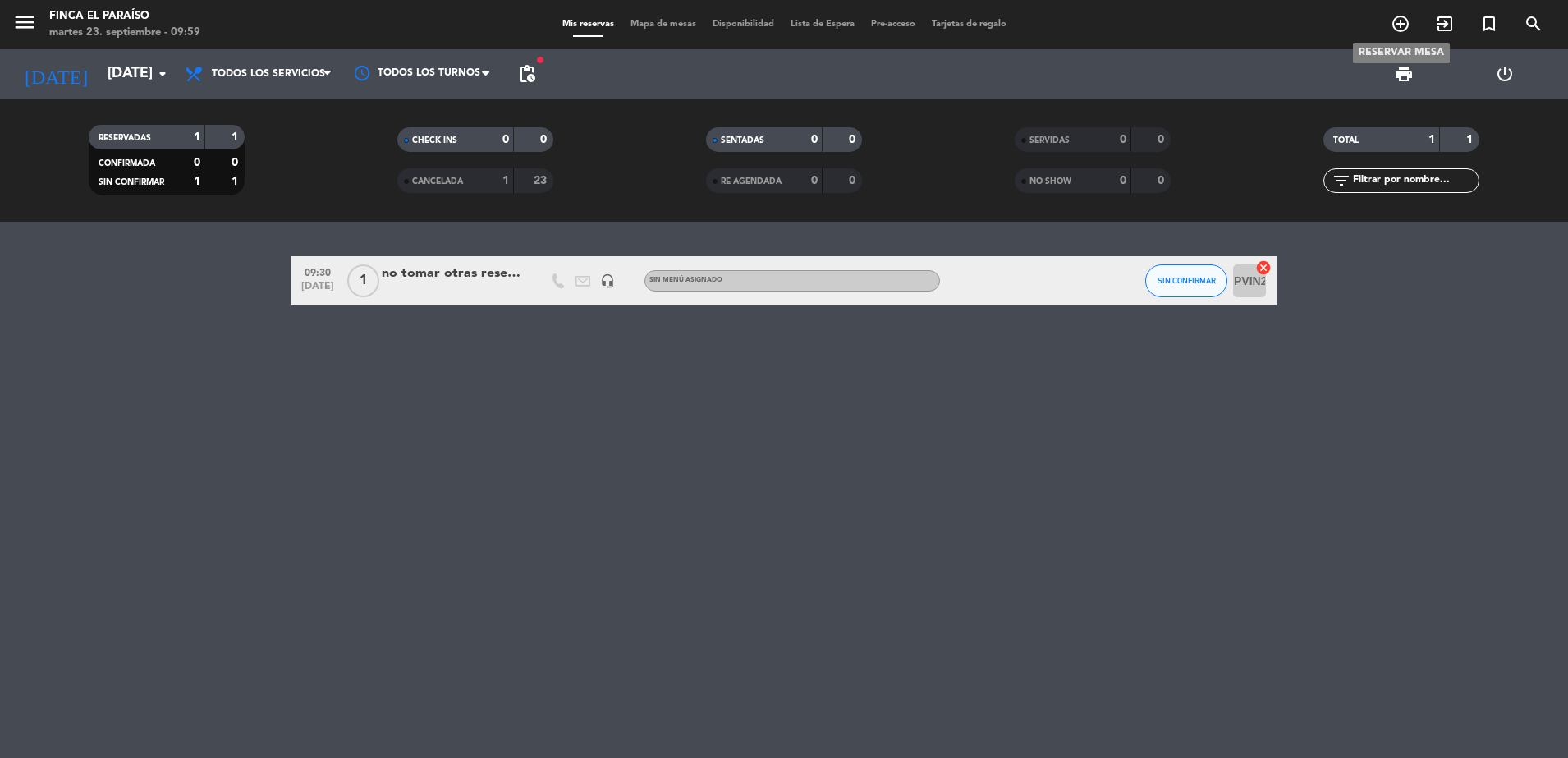
click at [1408, 24] on icon "add_circle_outline" at bounding box center [1400, 24] width 19 height 19
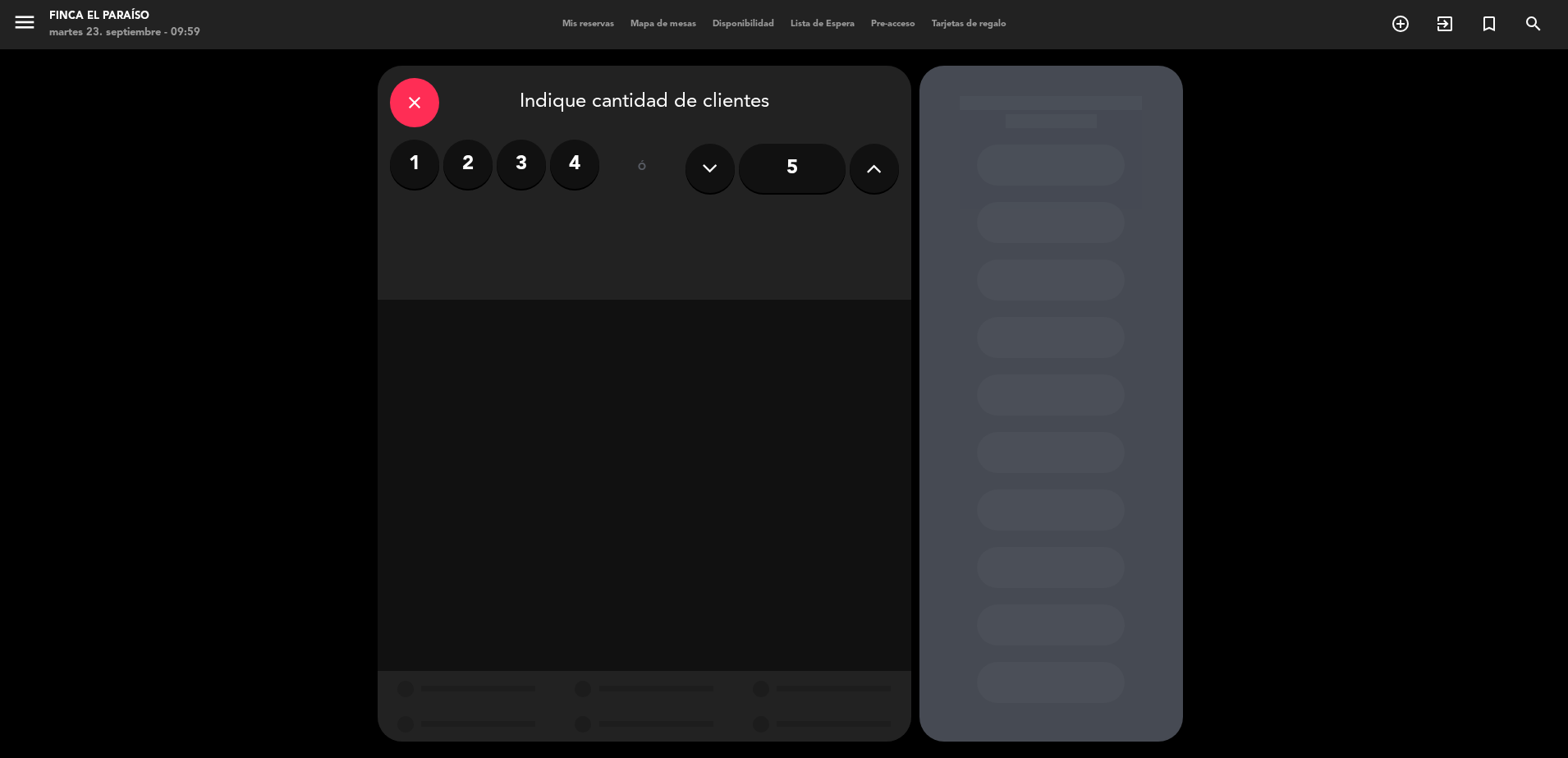
click at [862, 168] on button at bounding box center [874, 169] width 49 height 49
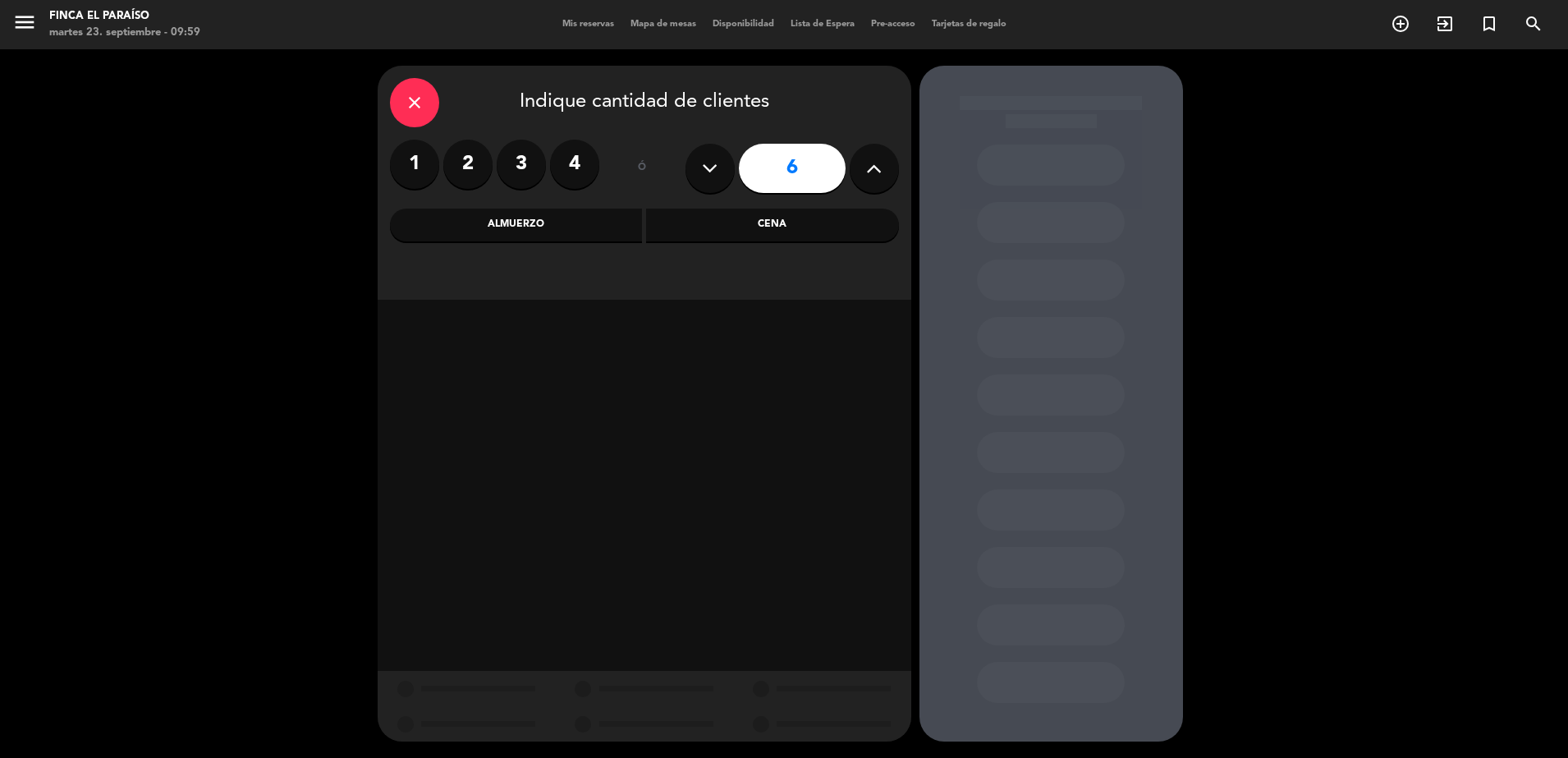
click at [862, 168] on button at bounding box center [874, 169] width 49 height 49
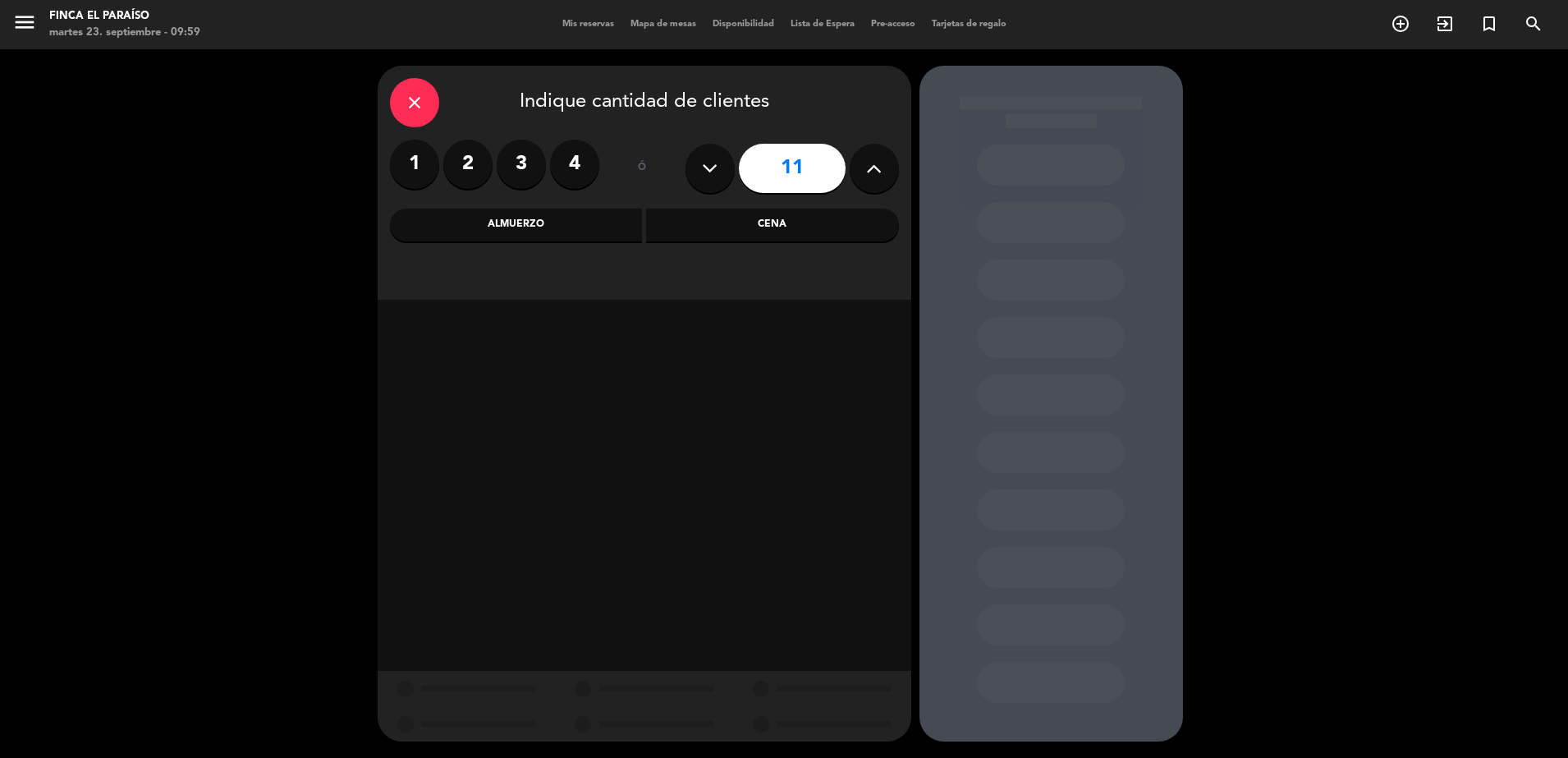
click at [862, 168] on button at bounding box center [874, 169] width 49 height 49
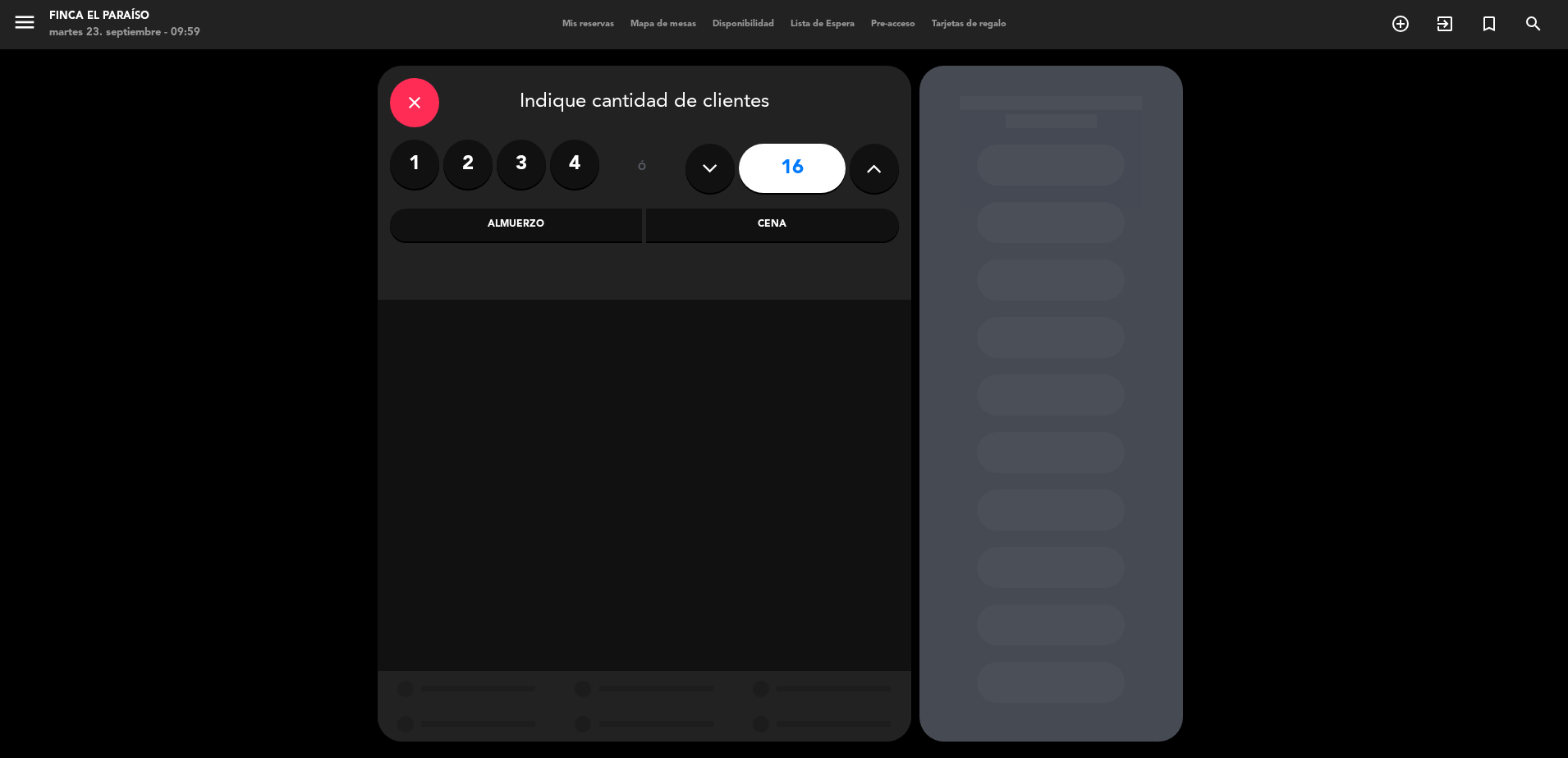
click at [862, 168] on button at bounding box center [874, 169] width 49 height 49
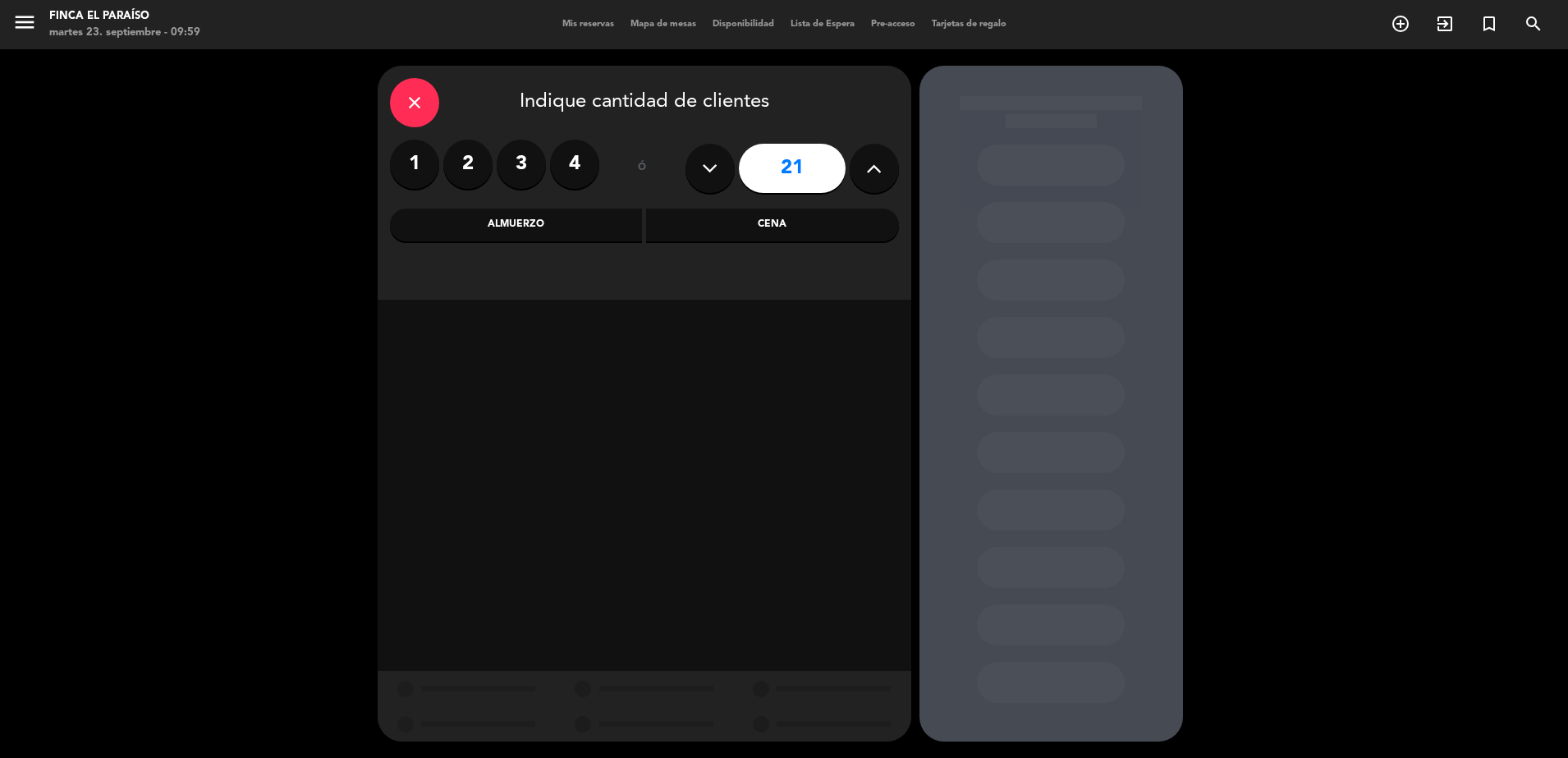
click at [862, 168] on button at bounding box center [874, 169] width 49 height 49
type input "23"
click at [862, 168] on button at bounding box center [874, 169] width 49 height 49
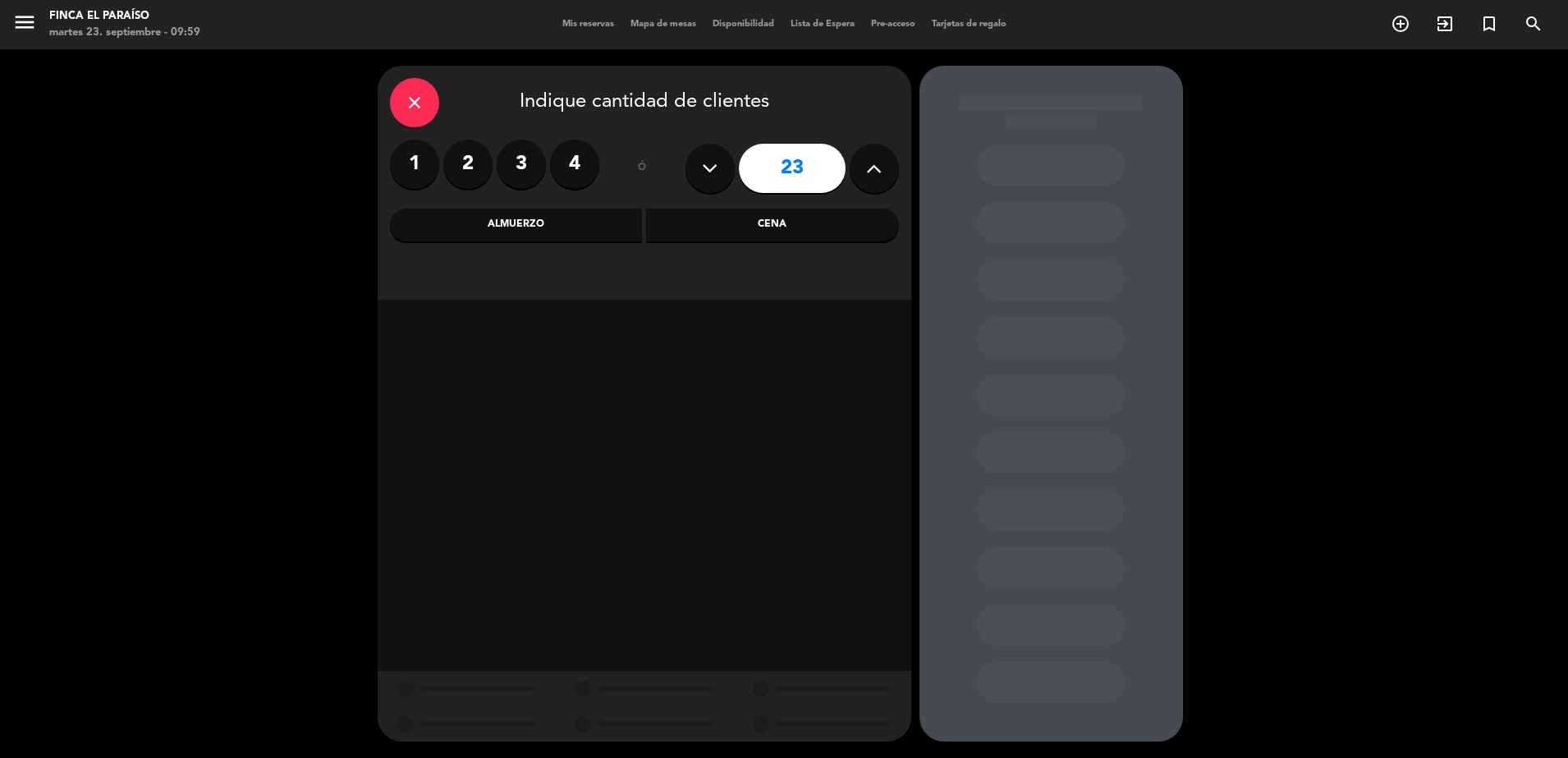
click at [862, 168] on button at bounding box center [874, 169] width 49 height 49
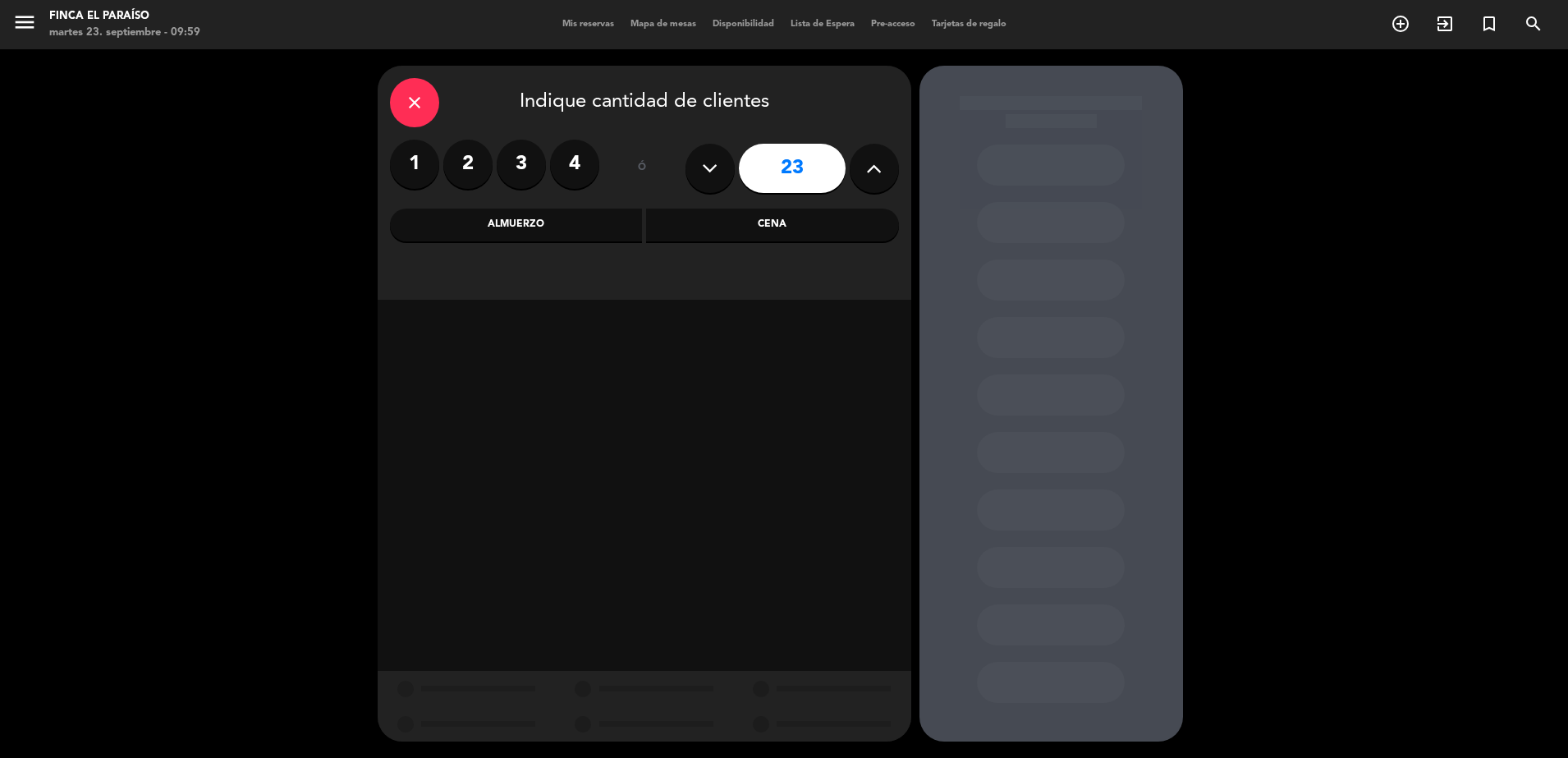
click at [780, 221] on div "Cena" at bounding box center [772, 224] width 253 height 33
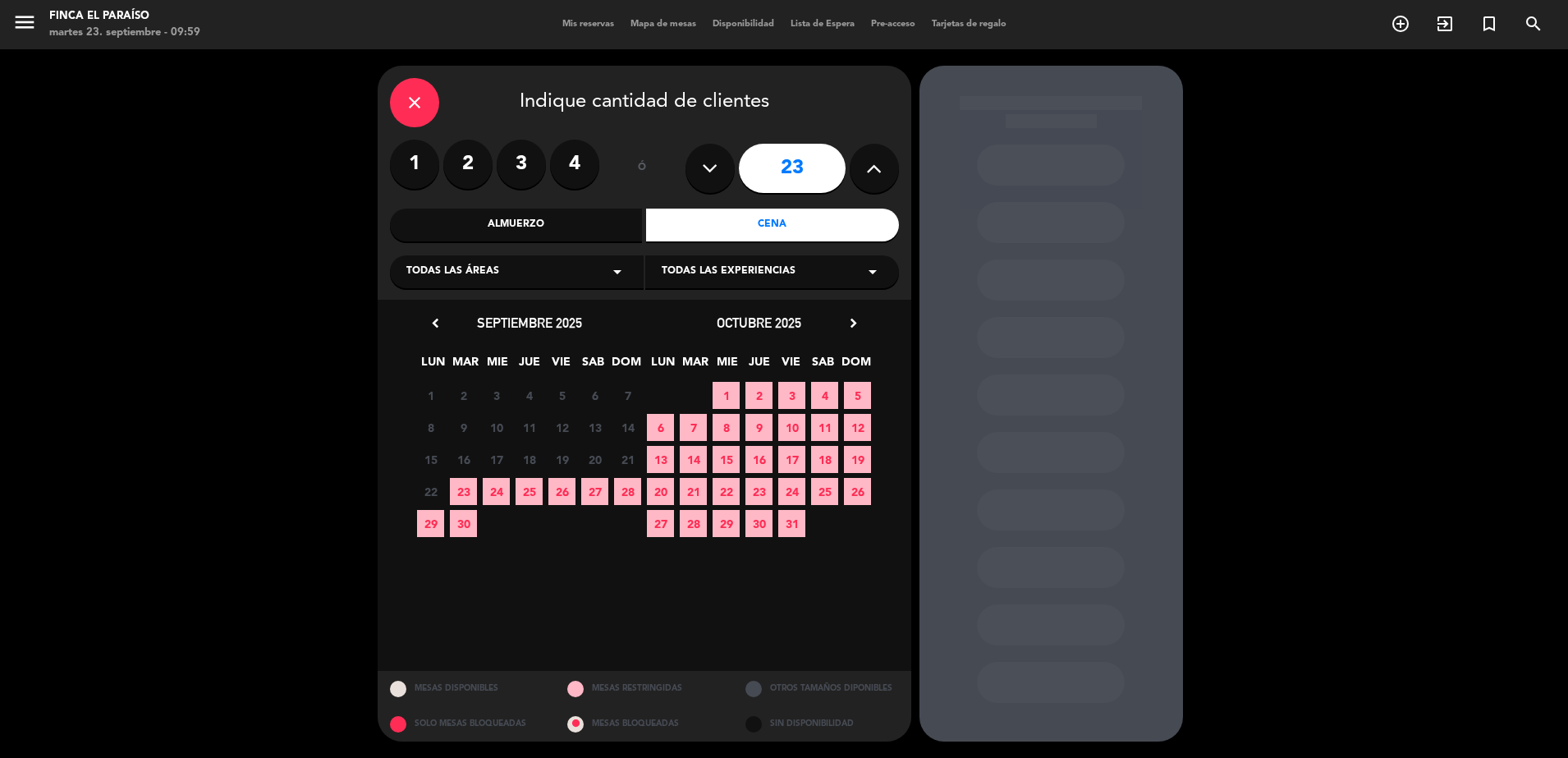
click at [868, 164] on icon at bounding box center [874, 169] width 16 height 25
click at [869, 162] on icon at bounding box center [874, 169] width 16 height 25
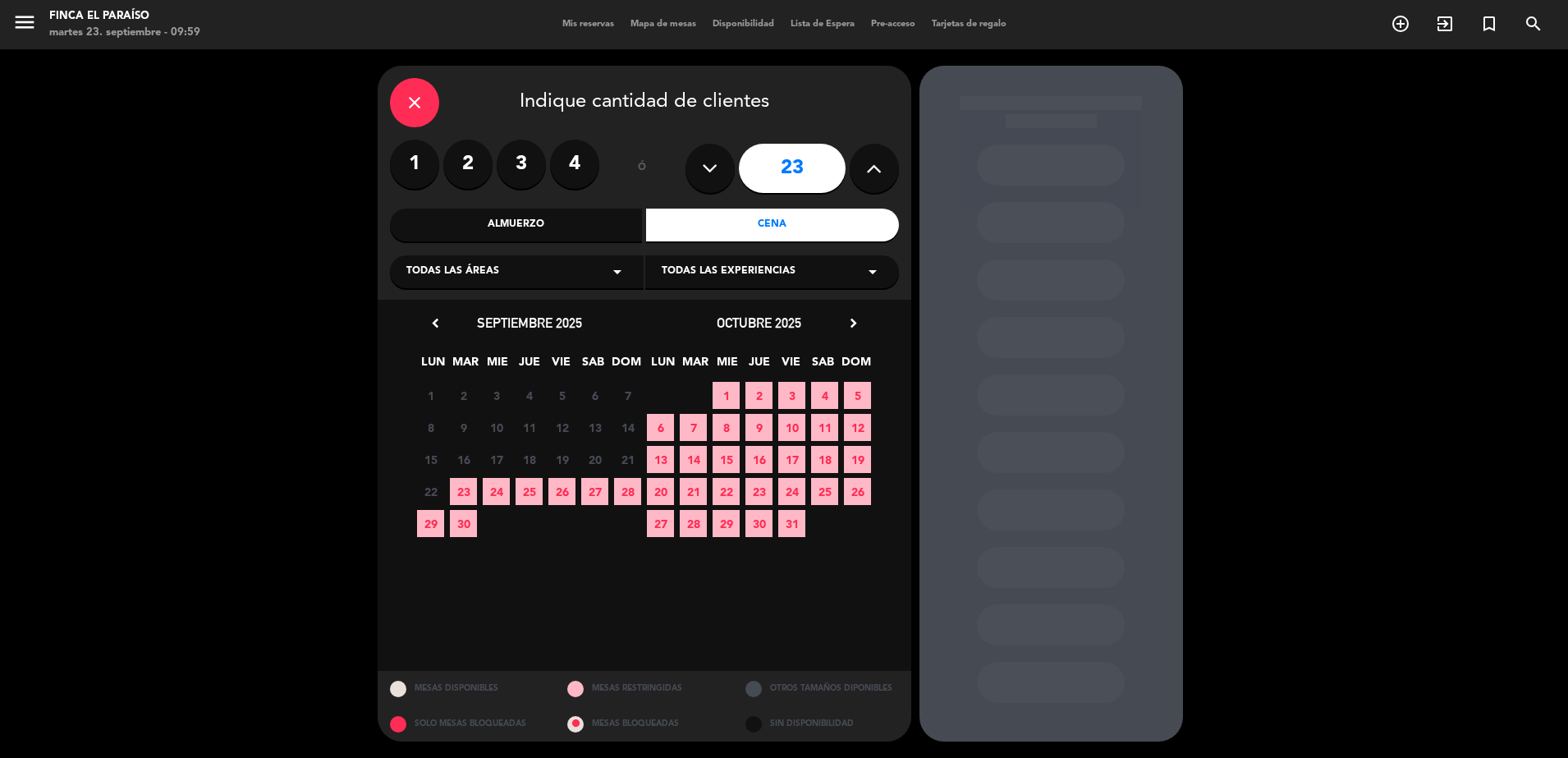
click at [869, 162] on icon at bounding box center [874, 169] width 16 height 25
click at [869, 160] on icon at bounding box center [874, 169] width 16 height 25
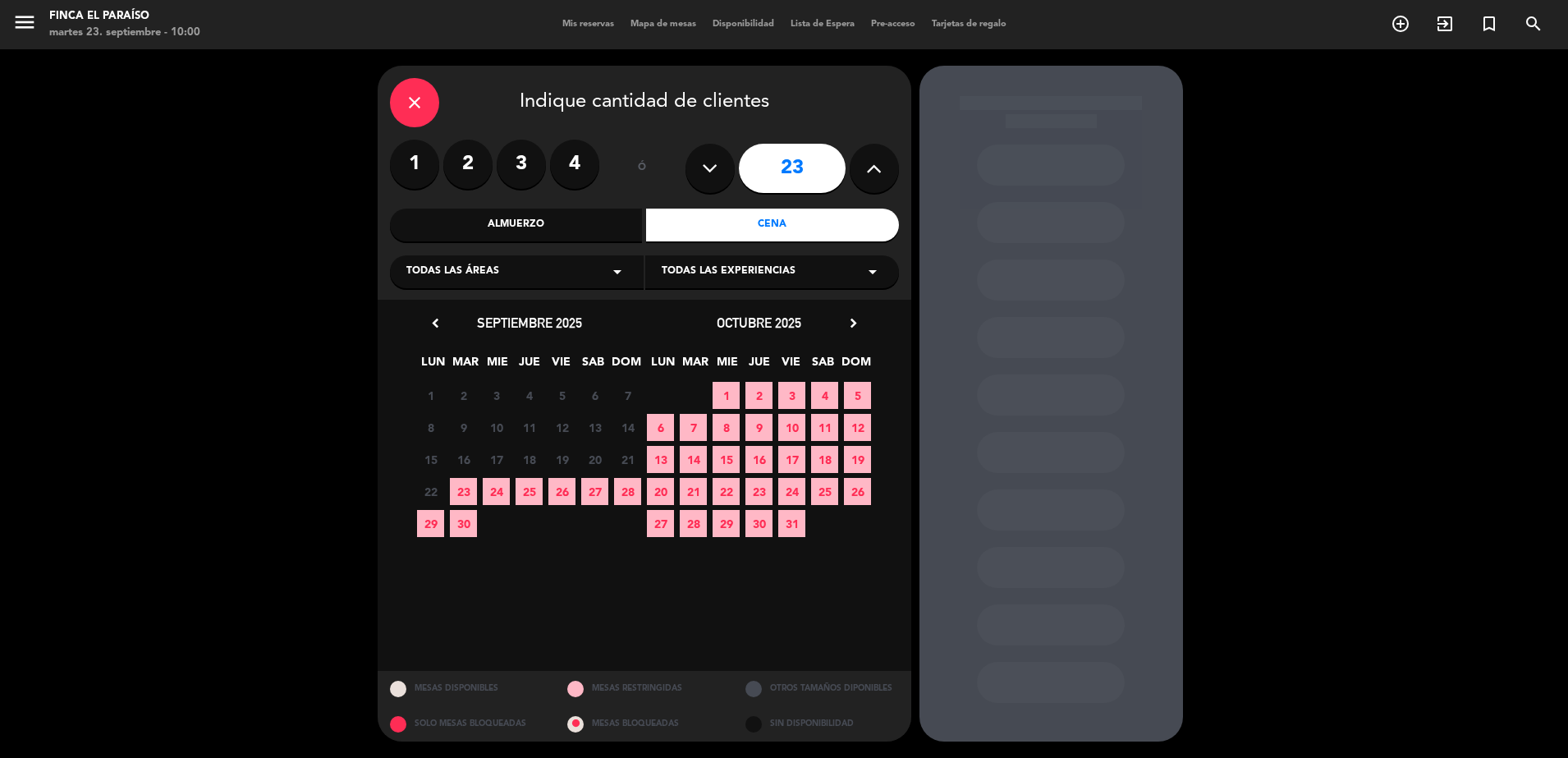
click at [869, 160] on icon at bounding box center [874, 169] width 16 height 25
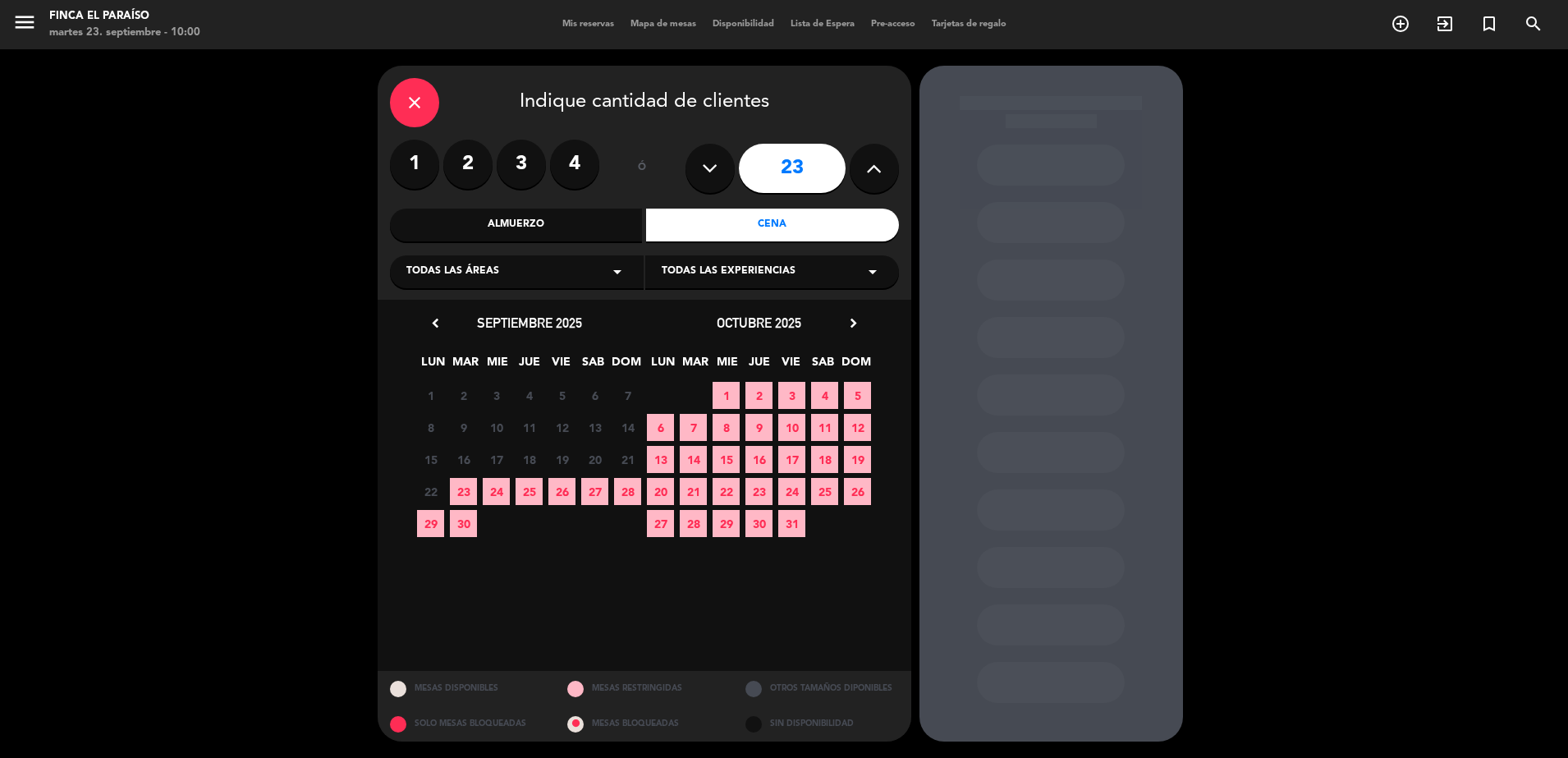
drag, startPoint x: 869, startPoint y: 160, endPoint x: 930, endPoint y: 101, distance: 84.9
click at [930, 101] on div "close Indique cantidad de clientes 1 2 3 4 ó 23 Almuerzo Cena Todas las áreas a…" at bounding box center [784, 403] width 1568 height 709
click at [930, 101] on div at bounding box center [1051, 403] width 264 height 676
click at [415, 124] on div "close" at bounding box center [415, 102] width 49 height 49
